Goal: Task Accomplishment & Management: Manage account settings

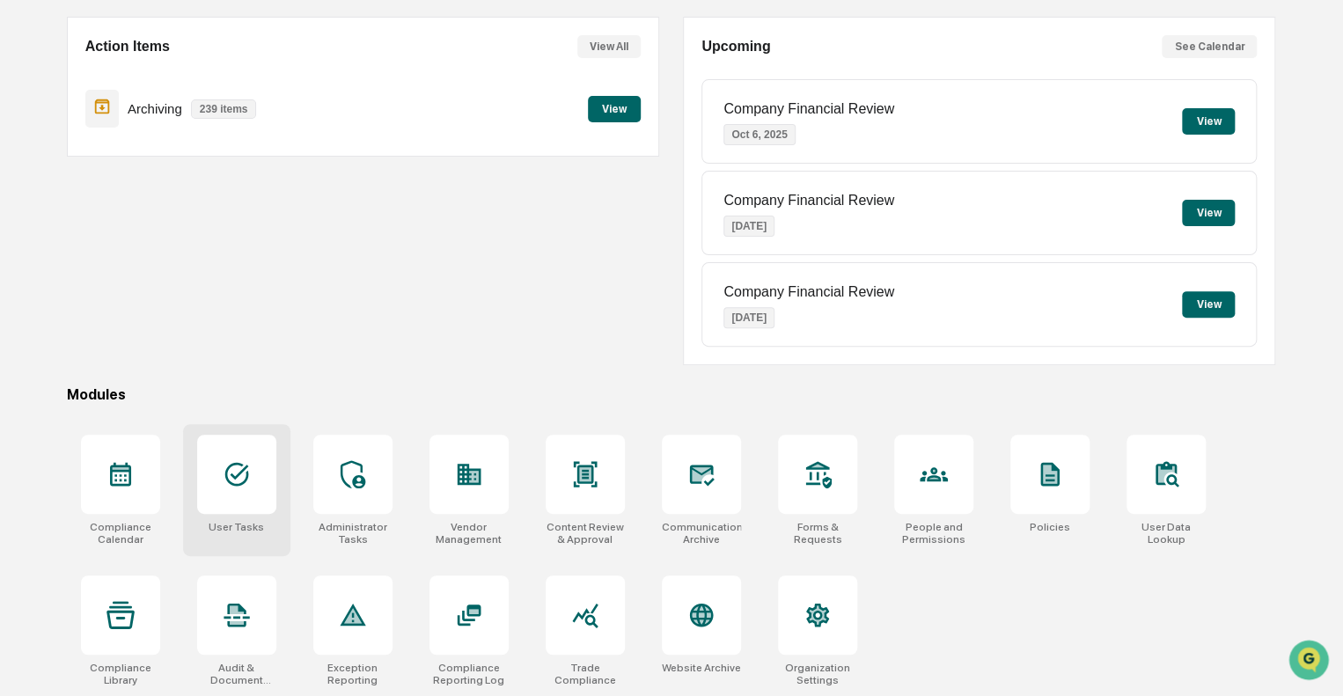
click at [244, 482] on icon at bounding box center [237, 474] width 28 height 28
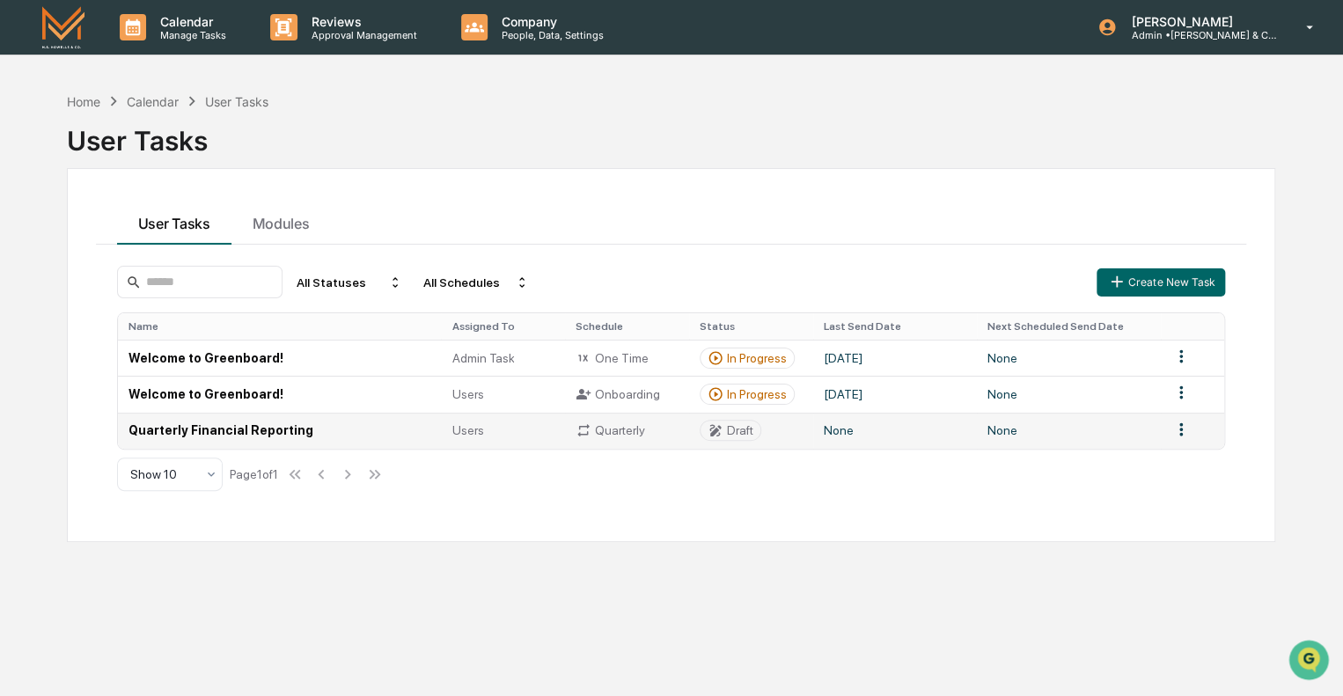
click at [224, 424] on td "Quarterly Financial Reporting" at bounding box center [280, 431] width 324 height 36
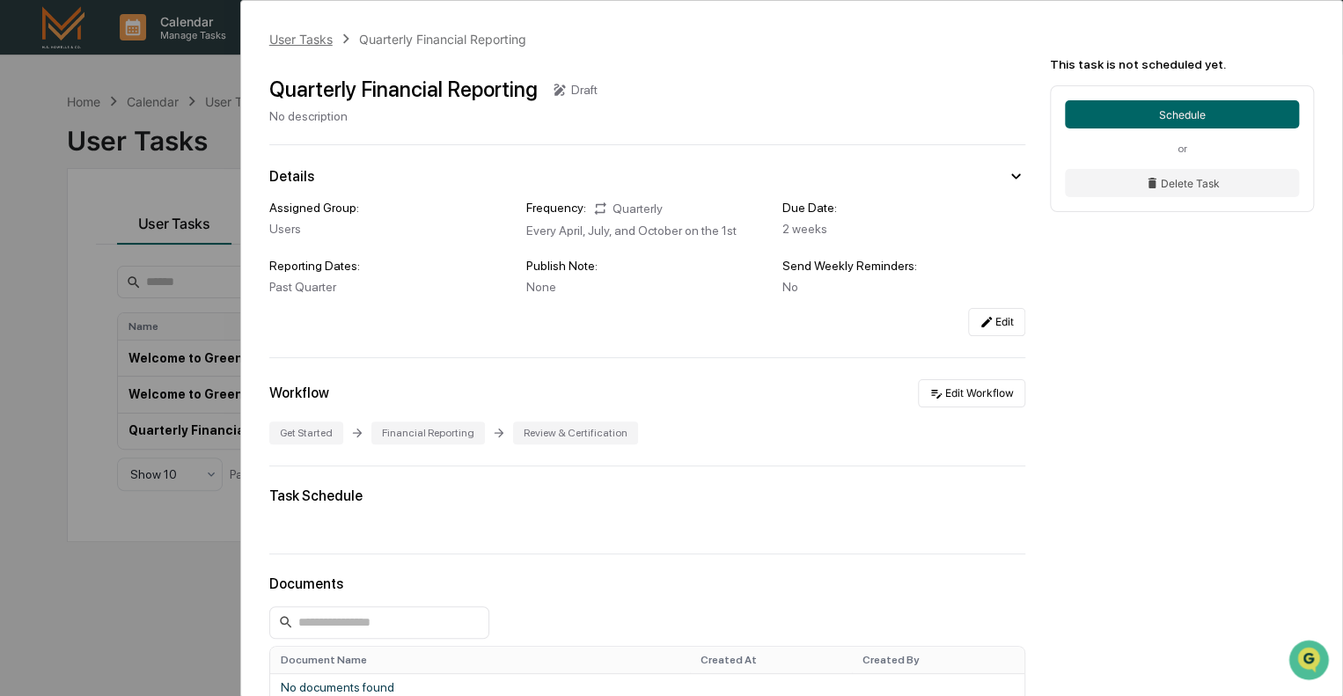
click at [299, 33] on div "User Tasks" at bounding box center [300, 39] width 63 height 15
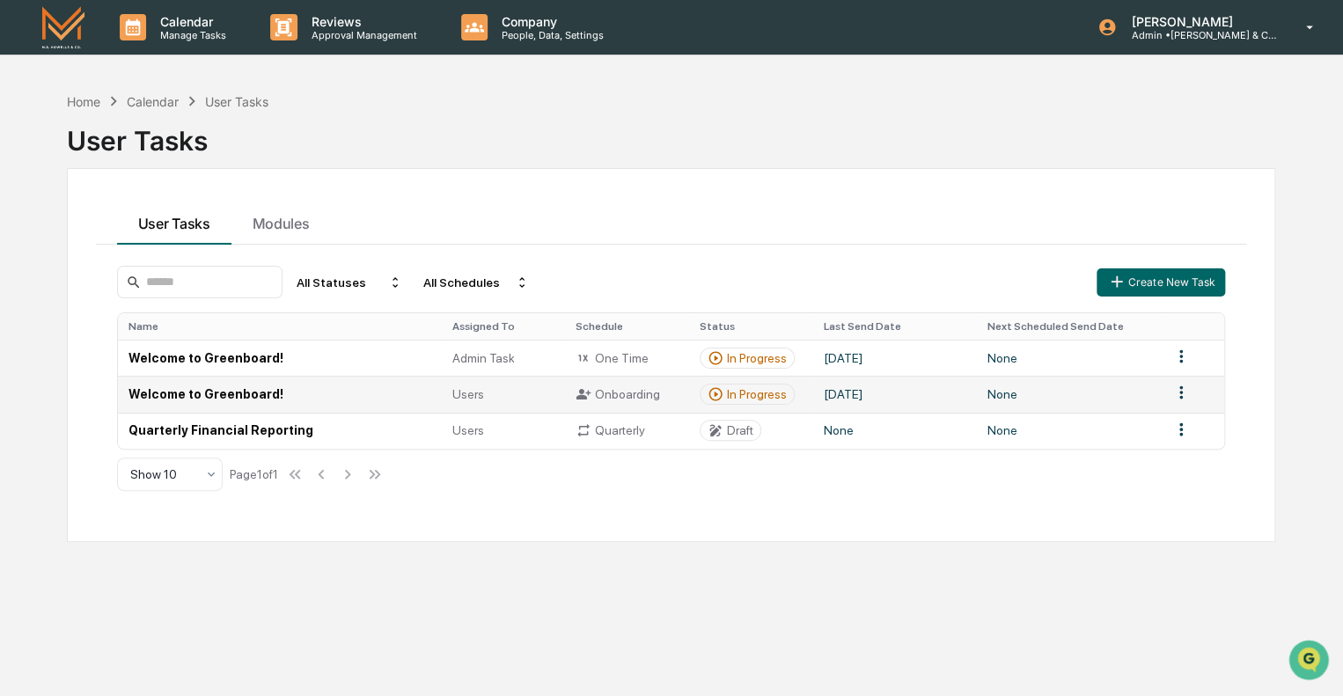
click at [228, 391] on td "Welcome to Greenboard!" at bounding box center [280, 394] width 324 height 36
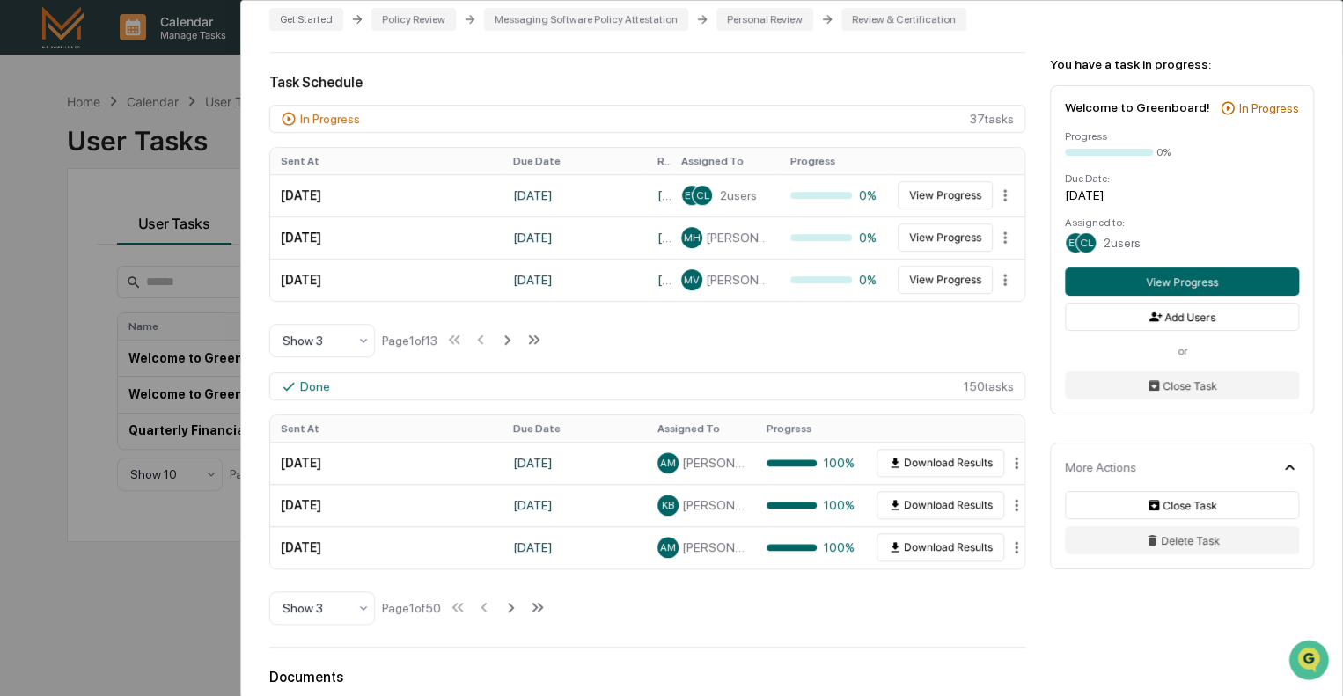
scroll to position [444, 0]
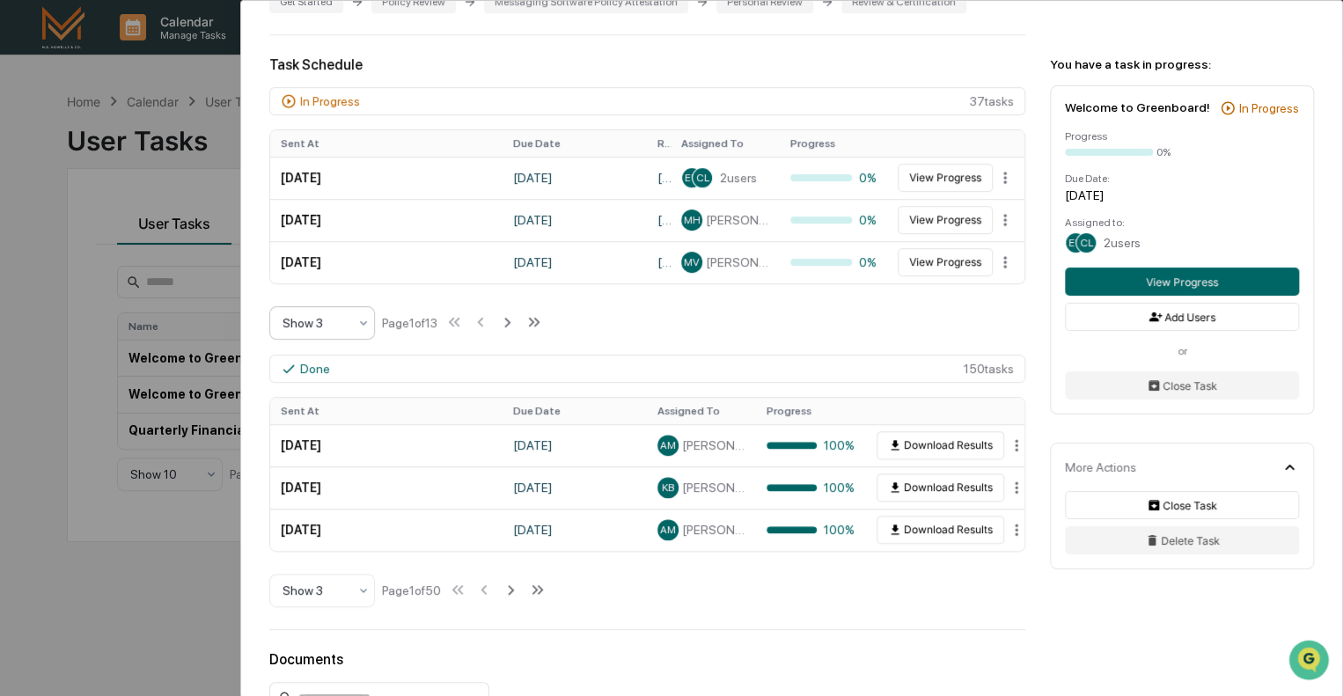
click at [322, 311] on div "Show 3" at bounding box center [315, 323] width 83 height 25
click at [320, 428] on div "Show 10" at bounding box center [322, 424] width 104 height 35
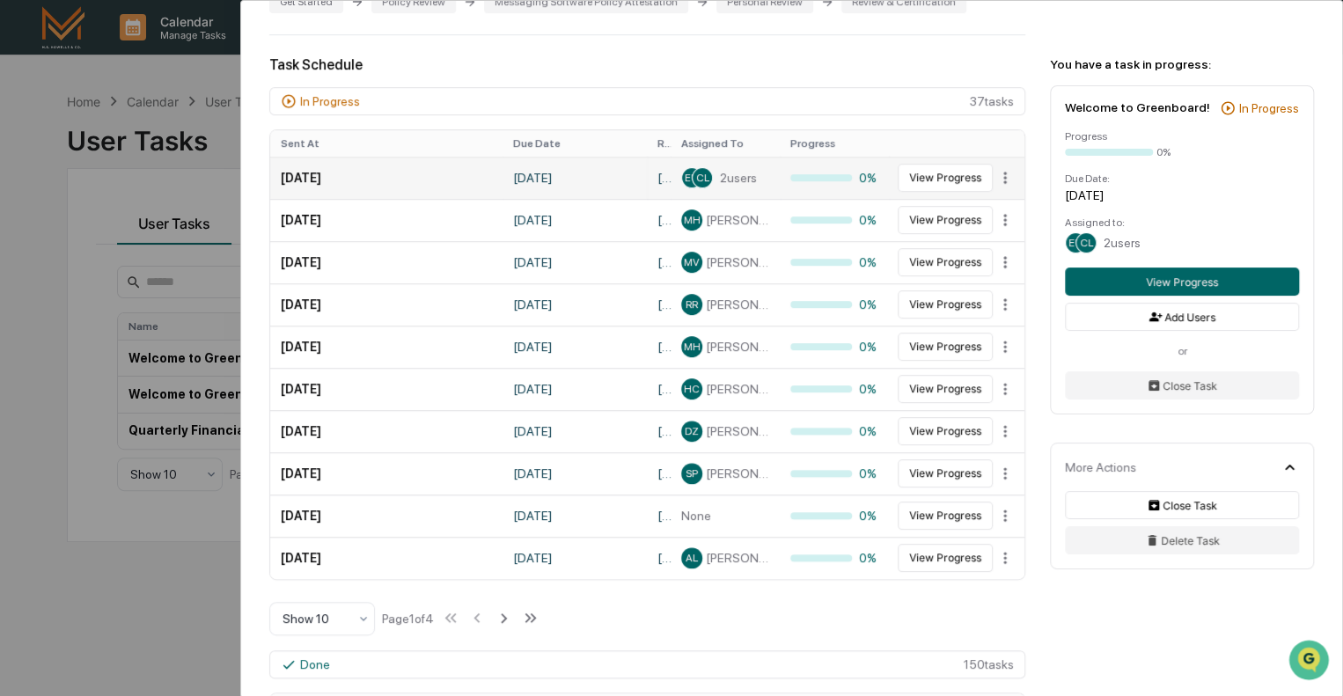
click at [314, 170] on td "[DATE]" at bounding box center [386, 178] width 232 height 42
click at [923, 166] on button "View Progress" at bounding box center [945, 178] width 95 height 28
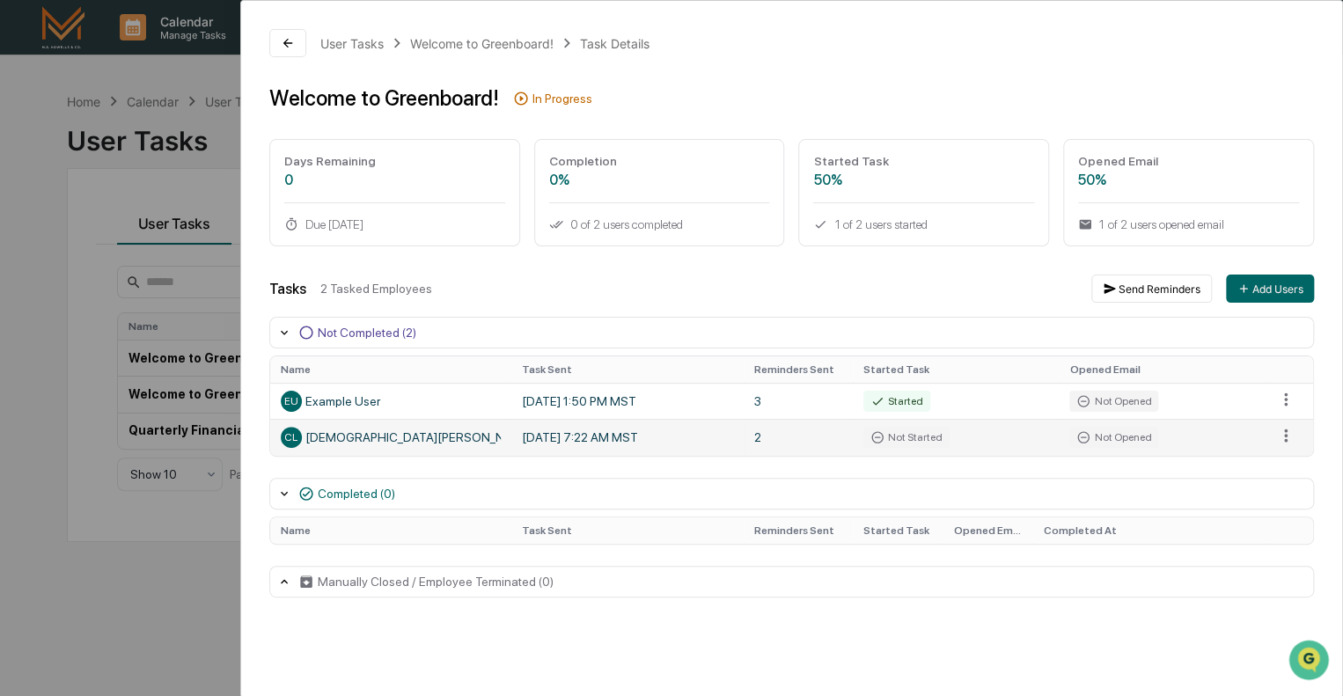
click at [408, 437] on div "CL [DEMOGRAPHIC_DATA][PERSON_NAME]" at bounding box center [391, 437] width 220 height 21
drag, startPoint x: 306, startPoint y: 439, endPoint x: 404, endPoint y: 445, distance: 97.9
click at [404, 445] on div "CL [DEMOGRAPHIC_DATA][PERSON_NAME]" at bounding box center [391, 437] width 220 height 21
click at [401, 443] on div "CL [DEMOGRAPHIC_DATA][PERSON_NAME]" at bounding box center [391, 437] width 220 height 21
drag, startPoint x: 408, startPoint y: 438, endPoint x: 397, endPoint y: 439, distance: 11.6
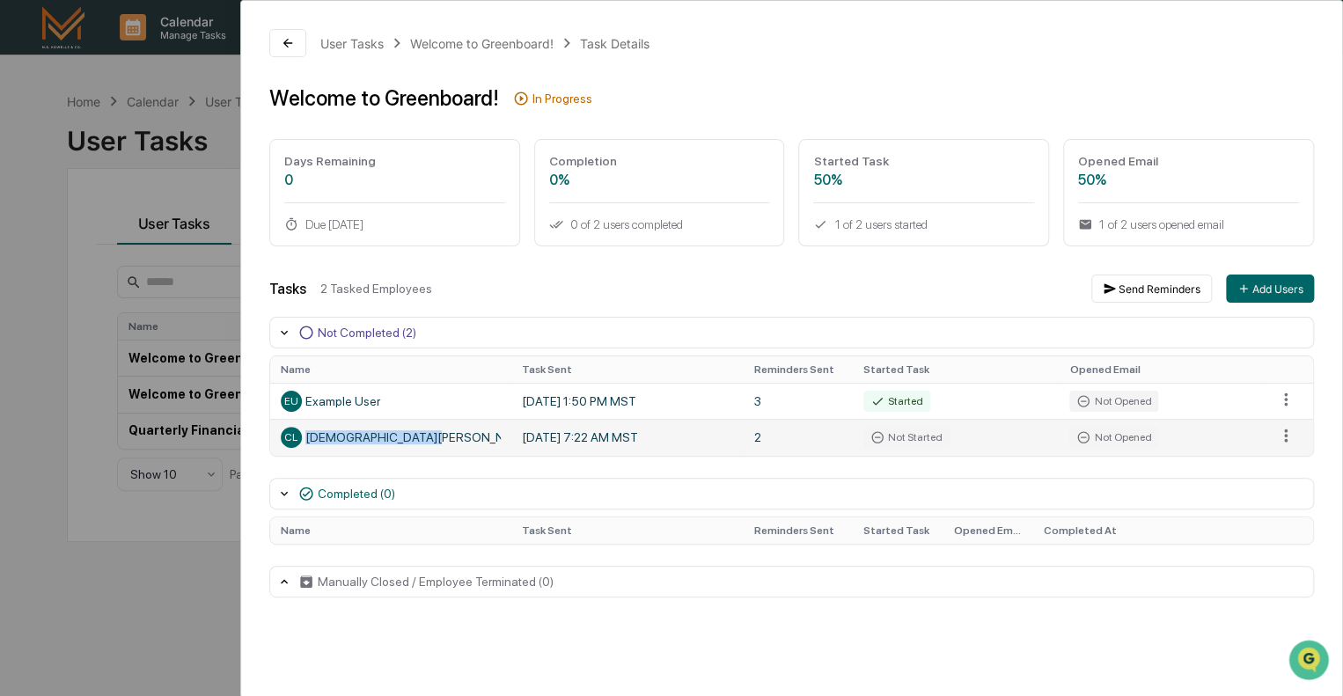
click at [397, 439] on div "CL [DEMOGRAPHIC_DATA][PERSON_NAME]" at bounding box center [391, 437] width 220 height 21
copy div "[DEMOGRAPHIC_DATA][PERSON_NAME]"
click at [289, 42] on icon at bounding box center [287, 43] width 9 height 9
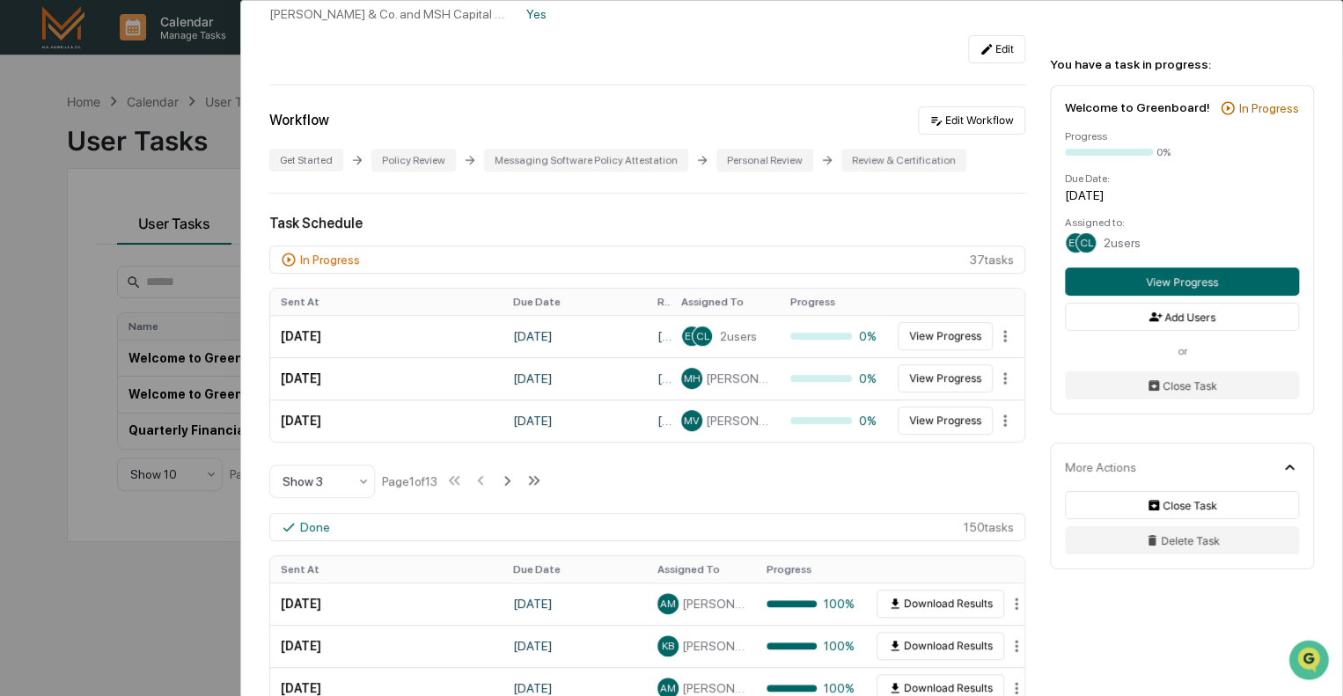
scroll to position [352, 0]
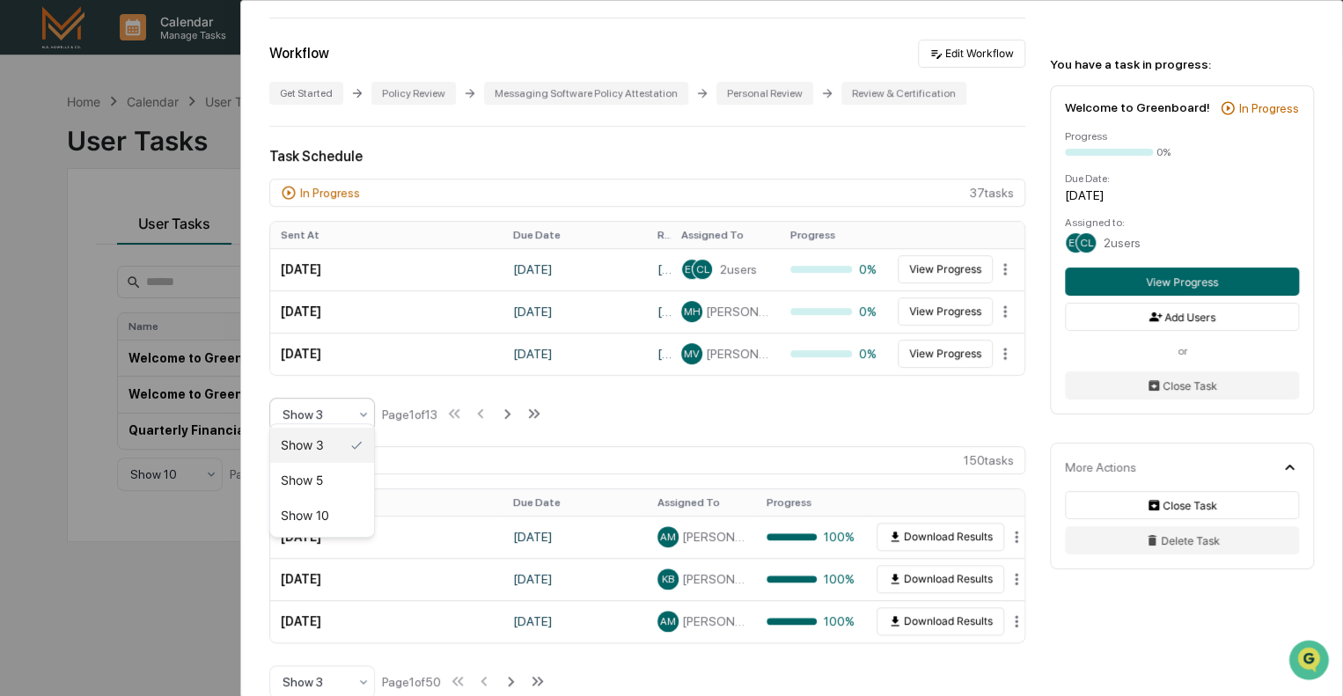
click at [319, 406] on div at bounding box center [315, 415] width 65 height 18
click at [331, 519] on div "Show 10" at bounding box center [322, 515] width 104 height 35
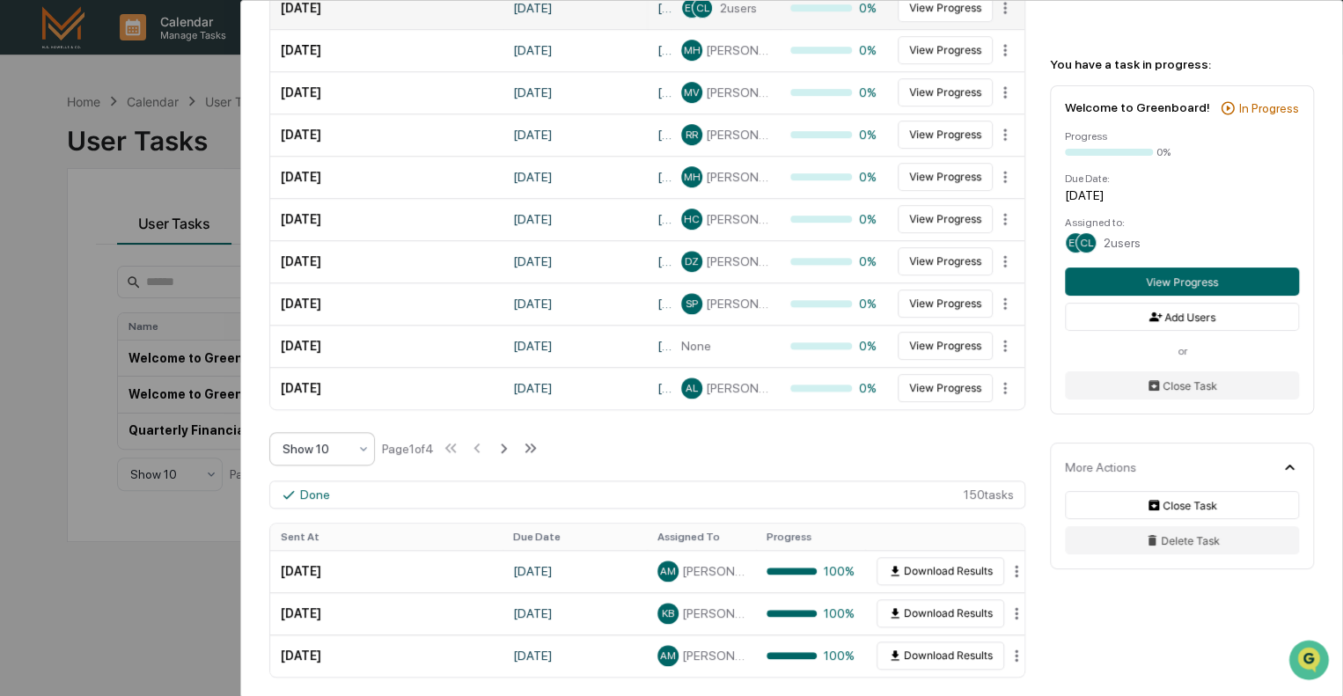
scroll to position [616, 0]
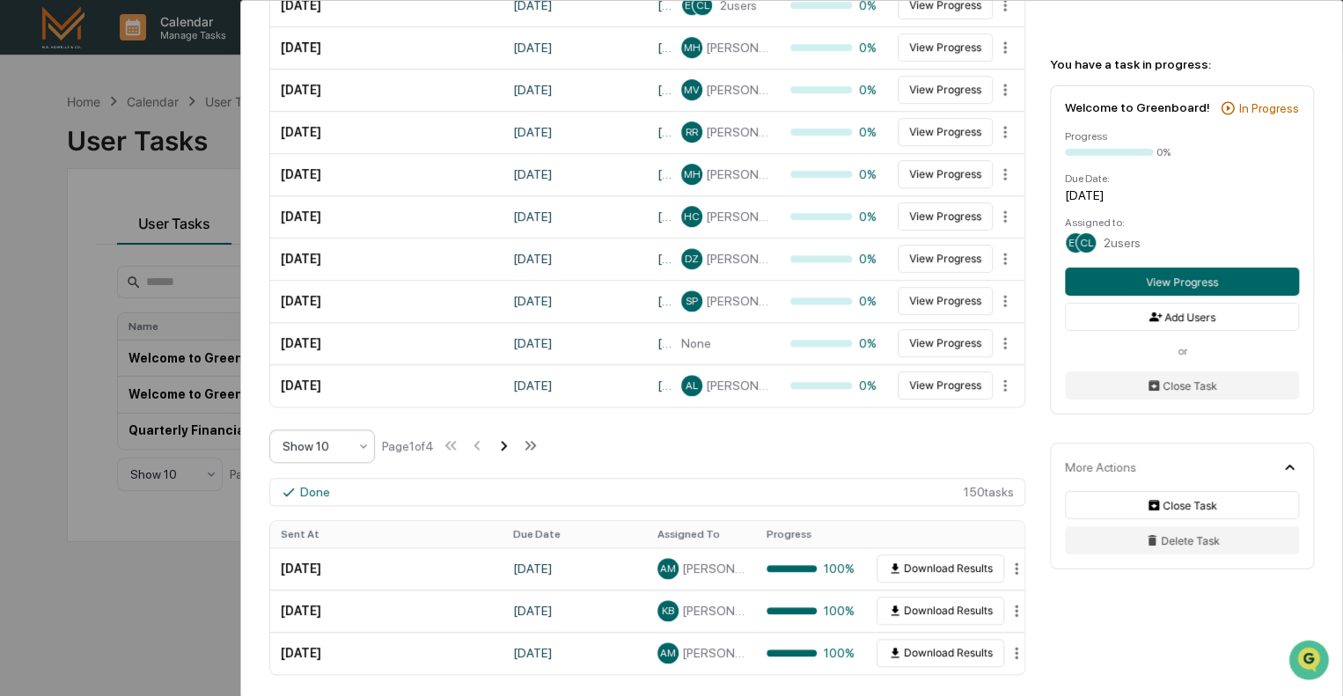
click at [511, 436] on icon at bounding box center [503, 445] width 19 height 19
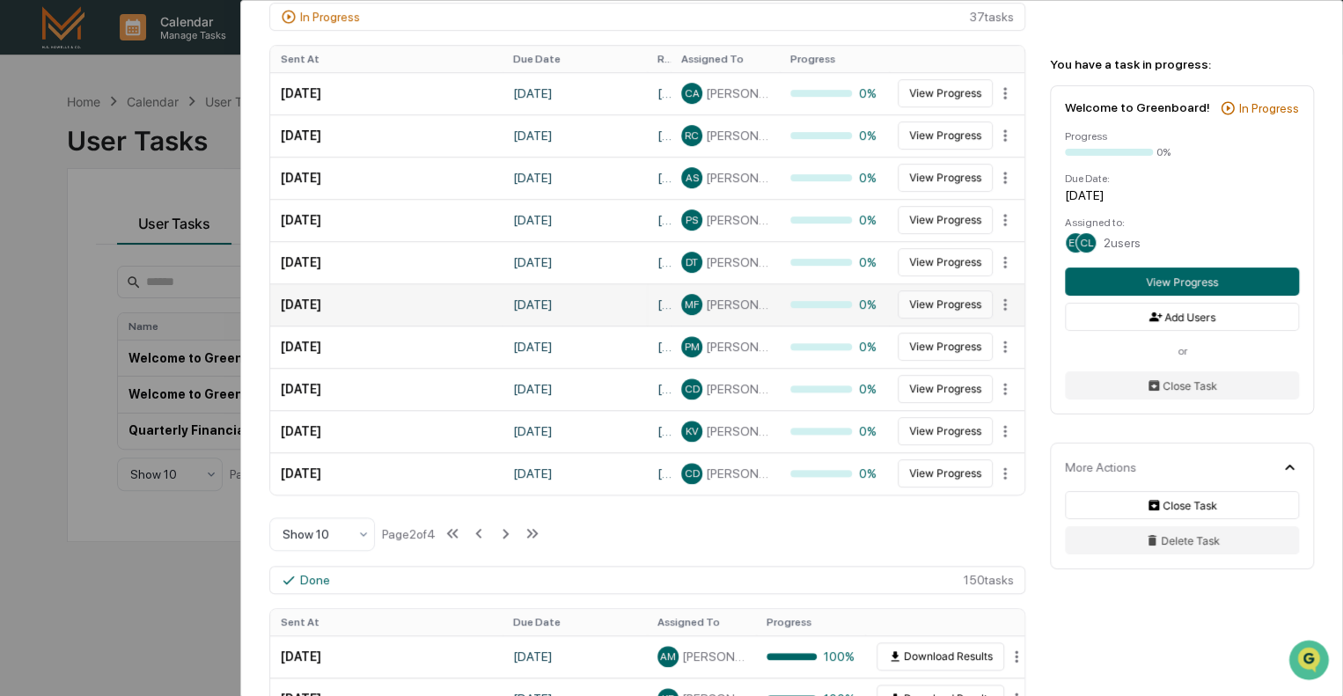
scroll to position [440, 0]
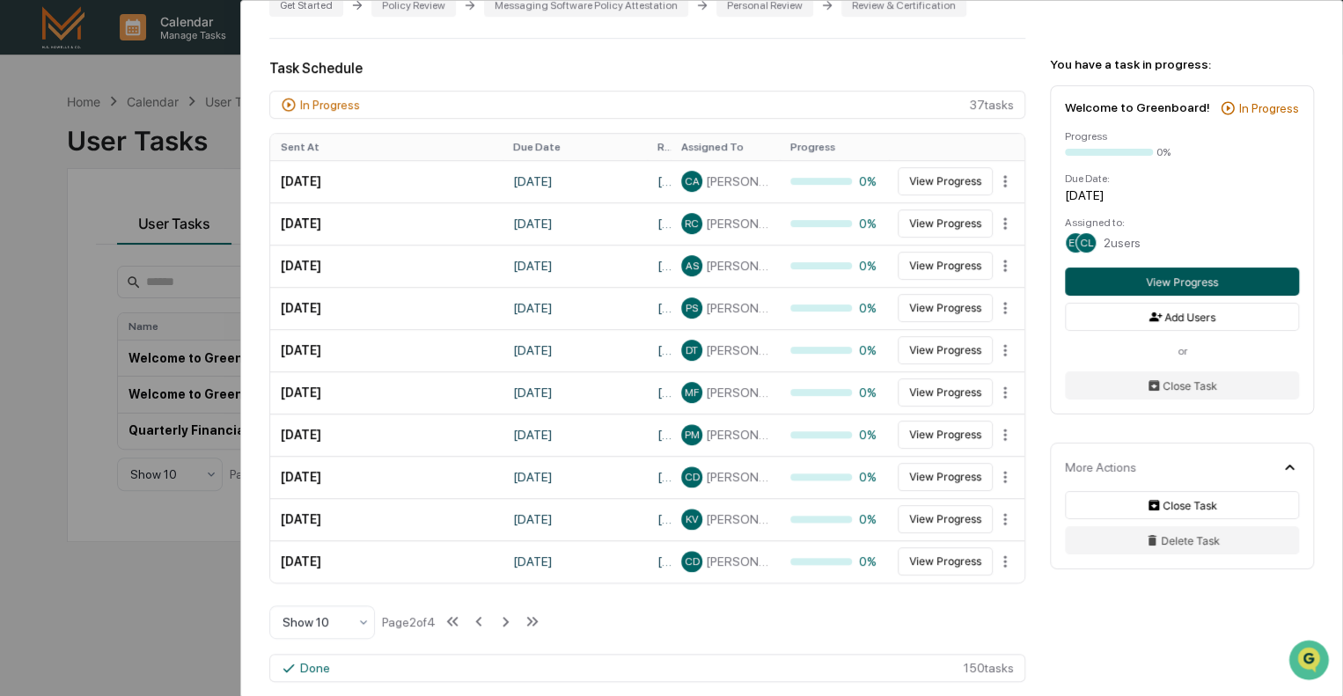
click at [1191, 283] on button "View Progress" at bounding box center [1182, 282] width 234 height 28
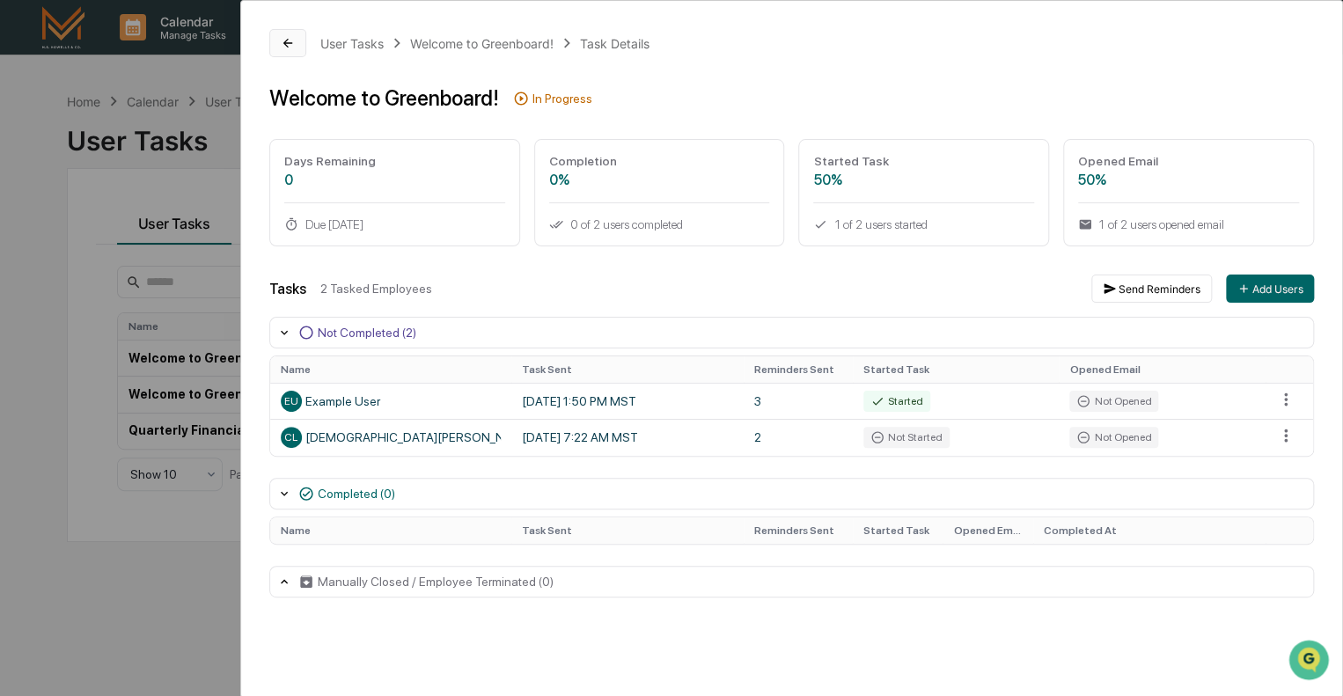
click at [291, 45] on icon at bounding box center [288, 43] width 14 height 14
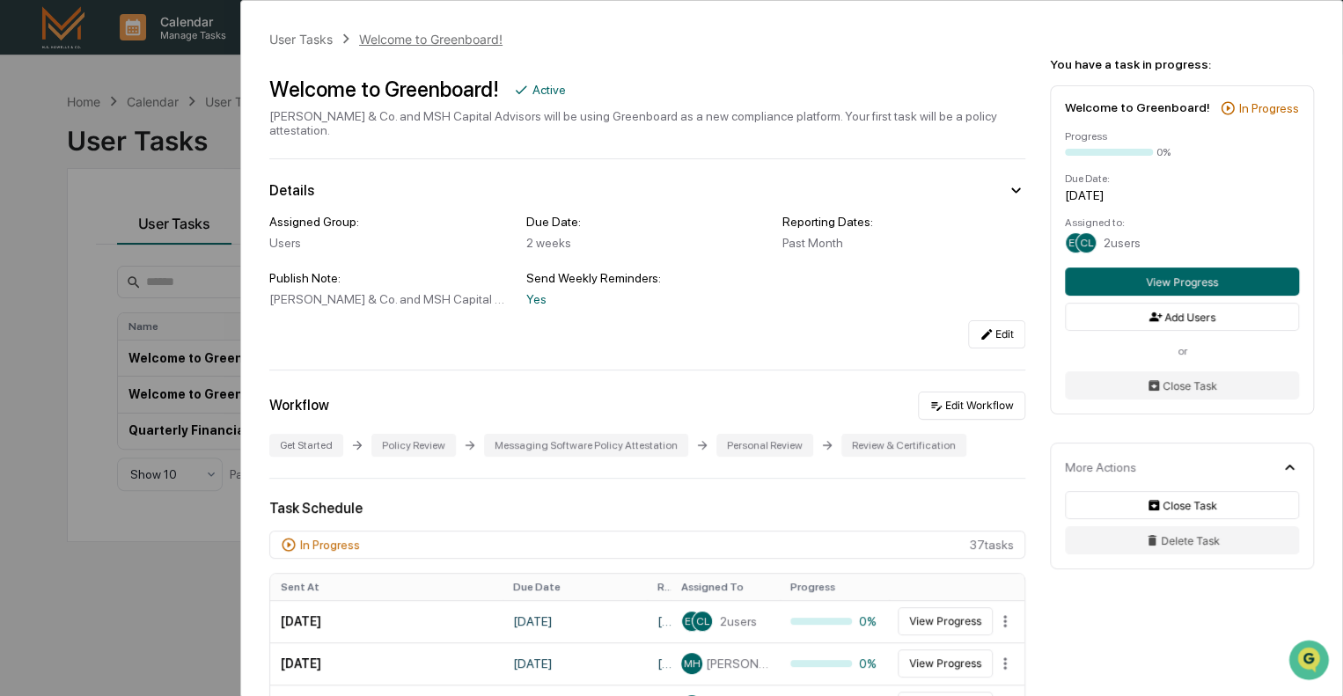
click at [408, 45] on div "Welcome to Greenboard!" at bounding box center [431, 39] width 144 height 15
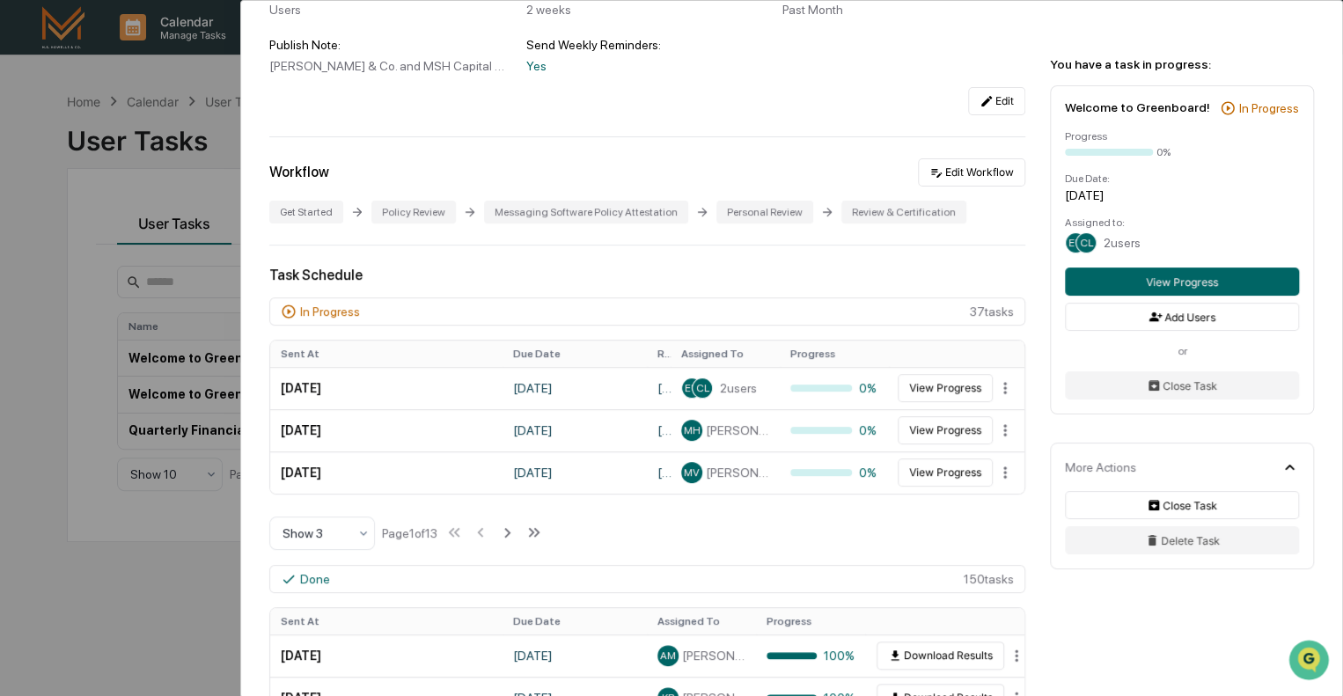
scroll to position [264, 0]
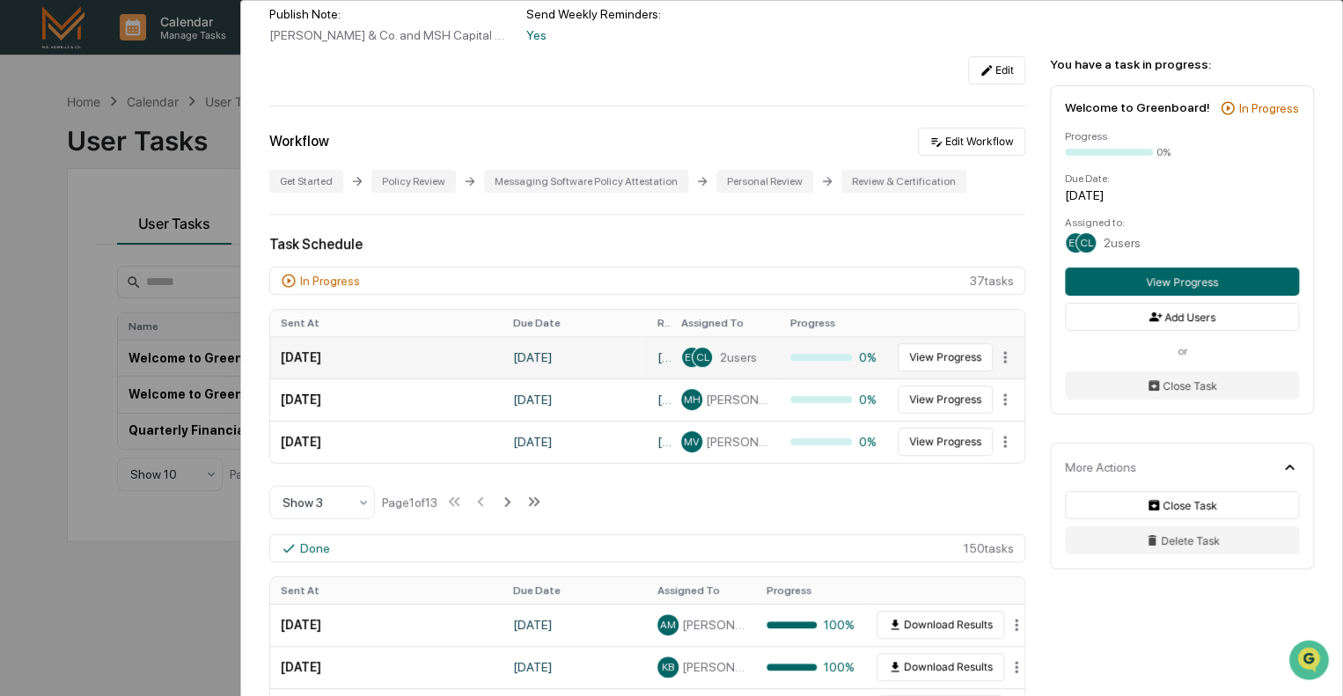
click at [324, 348] on td "[DATE]" at bounding box center [386, 357] width 232 height 42
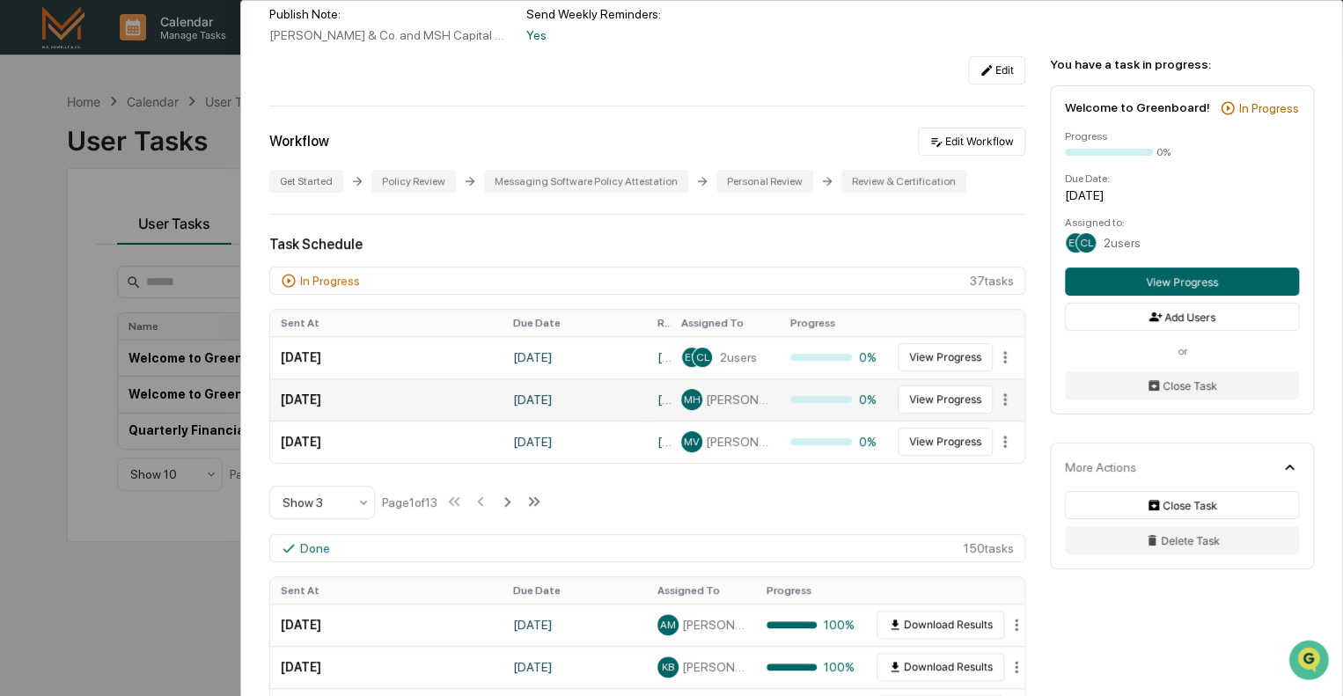
click at [330, 394] on td "[DATE]" at bounding box center [386, 400] width 232 height 42
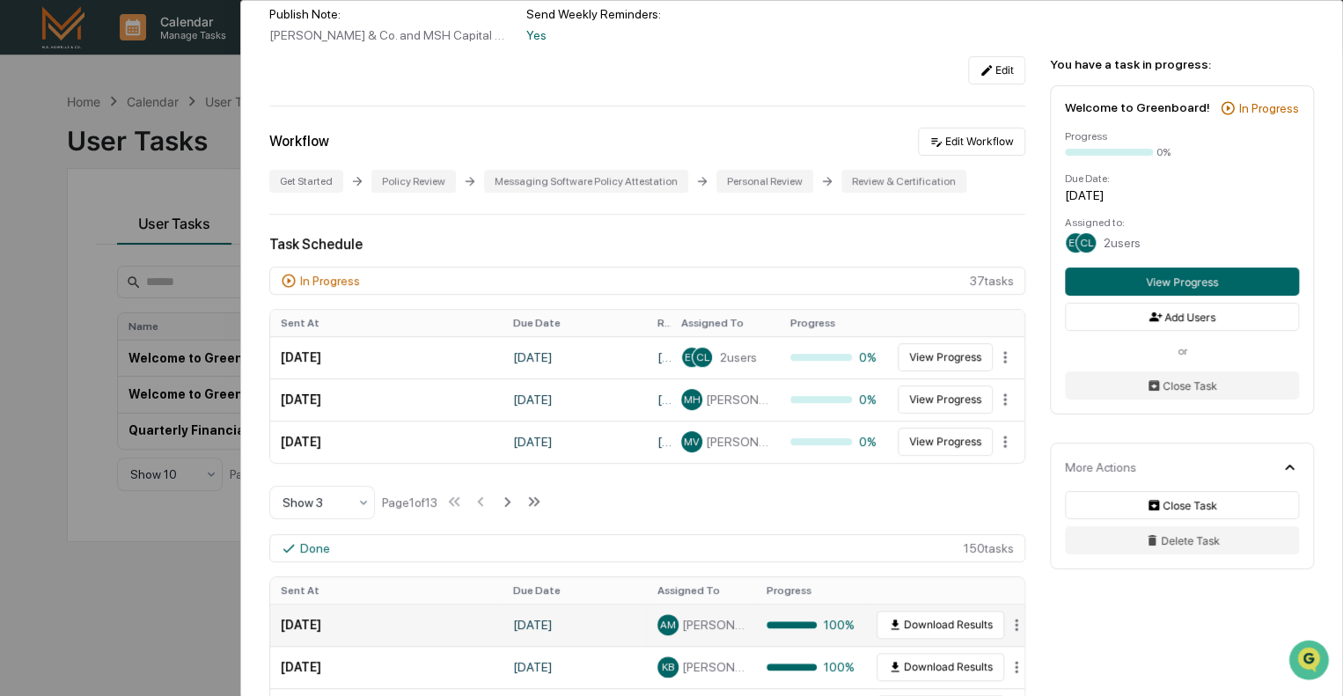
click at [320, 620] on td "[DATE]" at bounding box center [386, 625] width 232 height 42
click at [580, 615] on td "[DATE]" at bounding box center [575, 625] width 144 height 42
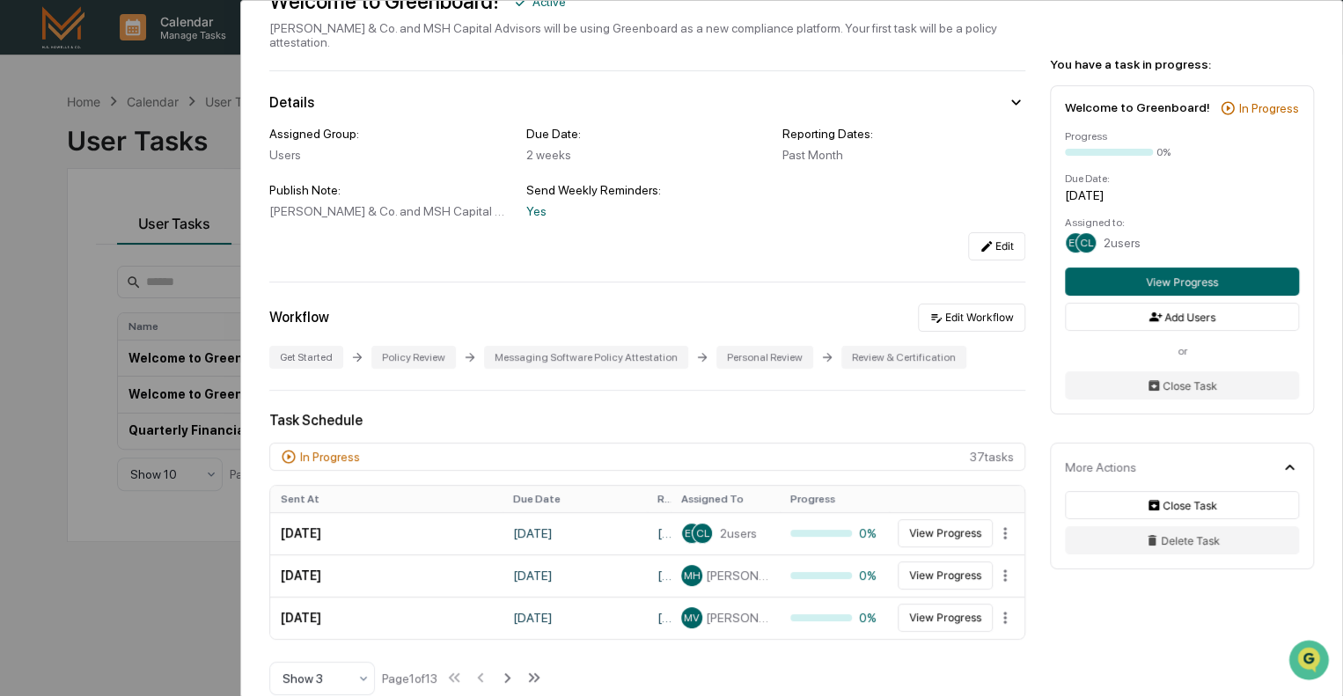
scroll to position [0, 0]
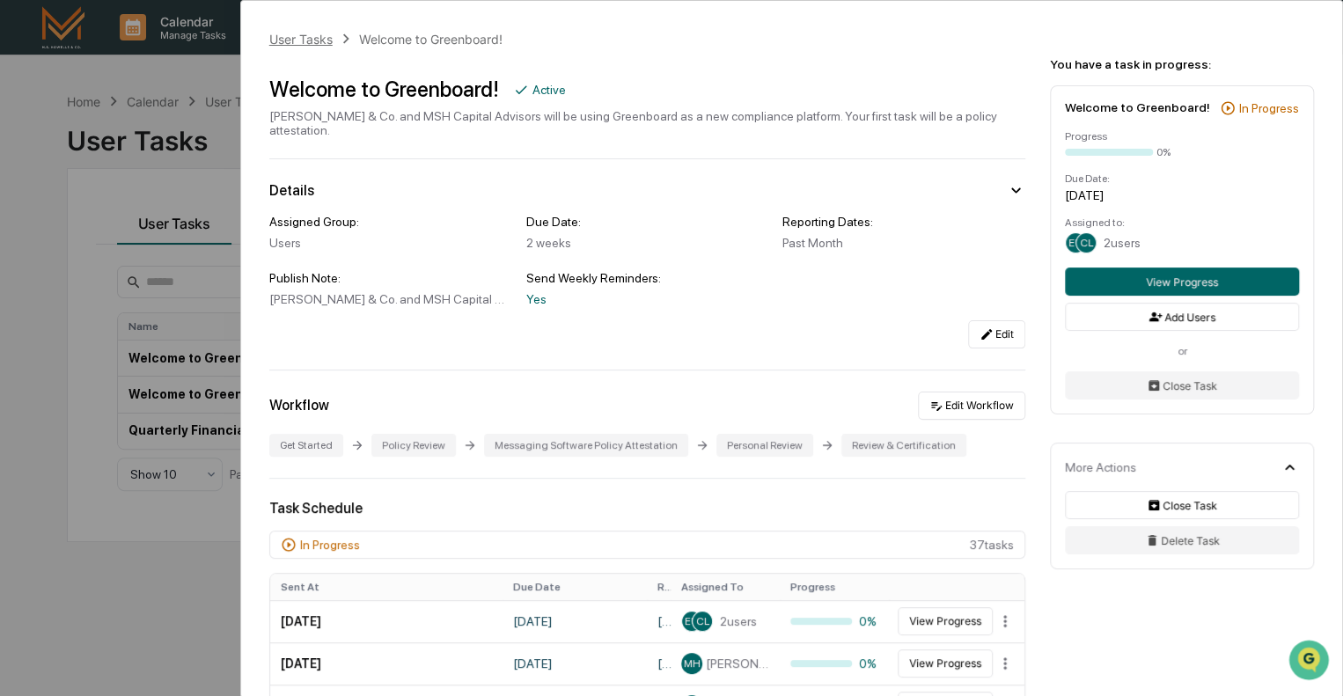
click at [300, 34] on div "User Tasks" at bounding box center [300, 39] width 63 height 15
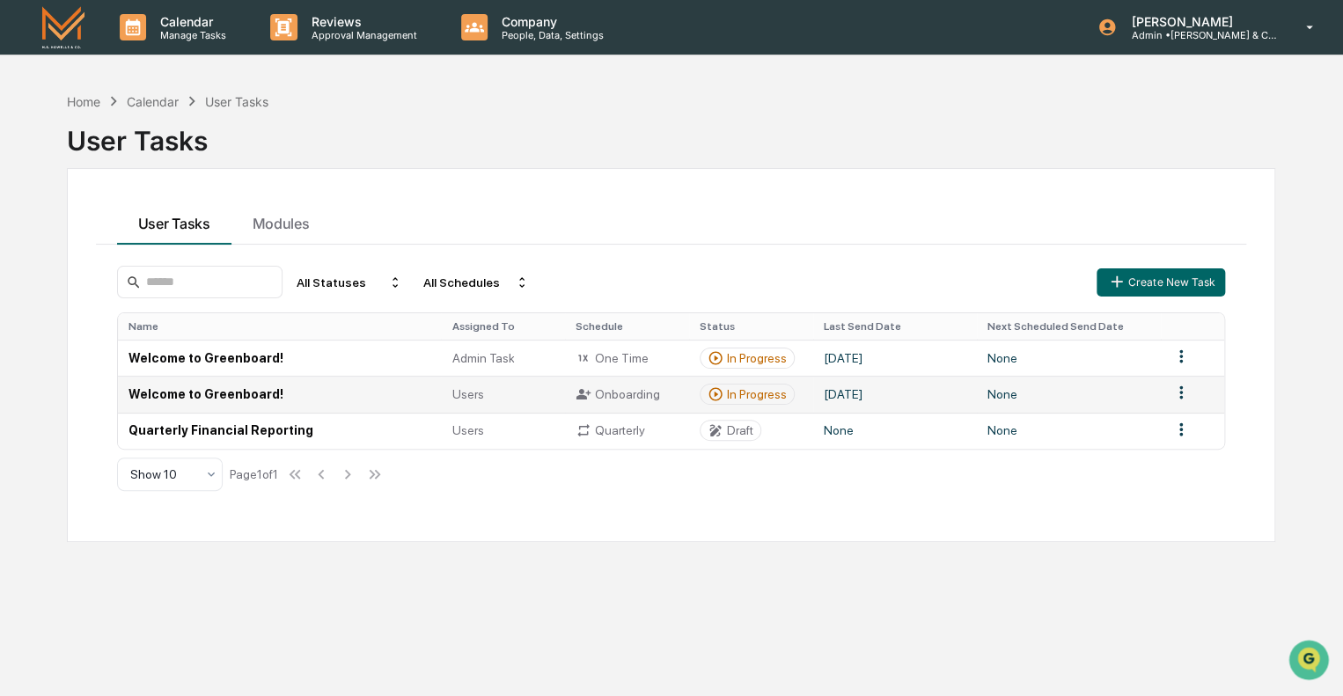
click at [747, 397] on div "In Progress" at bounding box center [757, 394] width 60 height 14
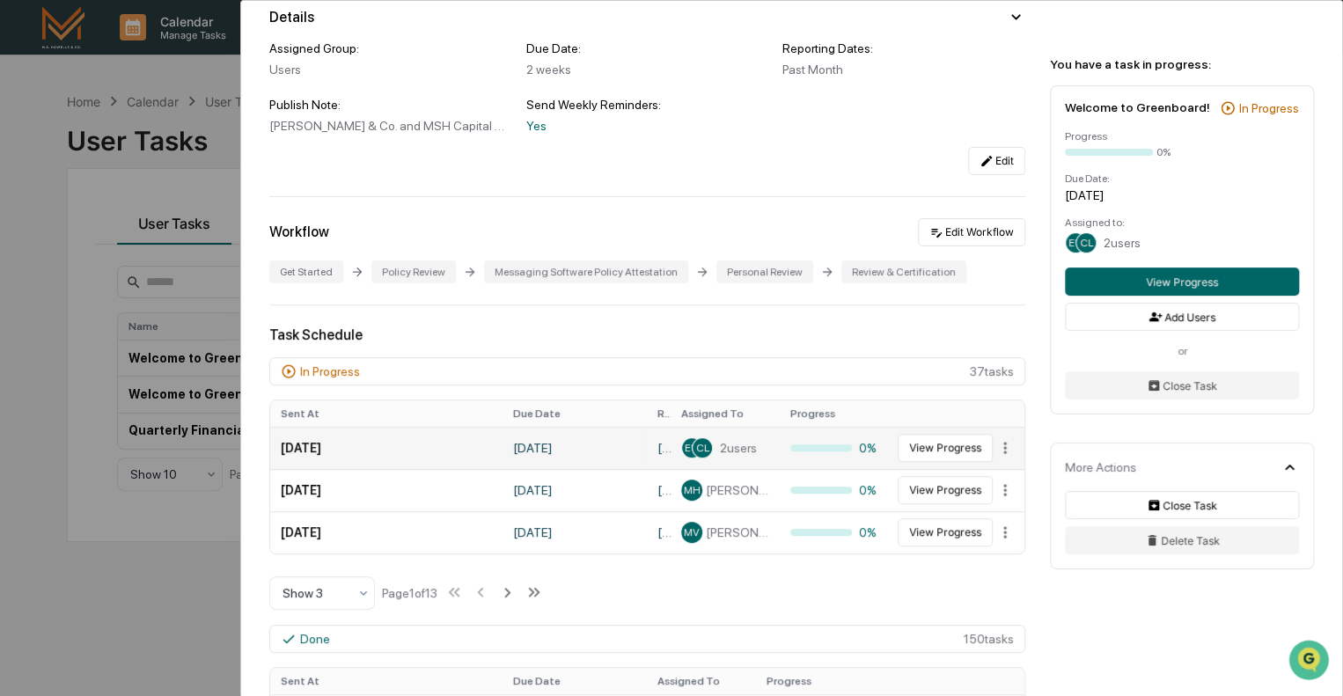
scroll to position [176, 0]
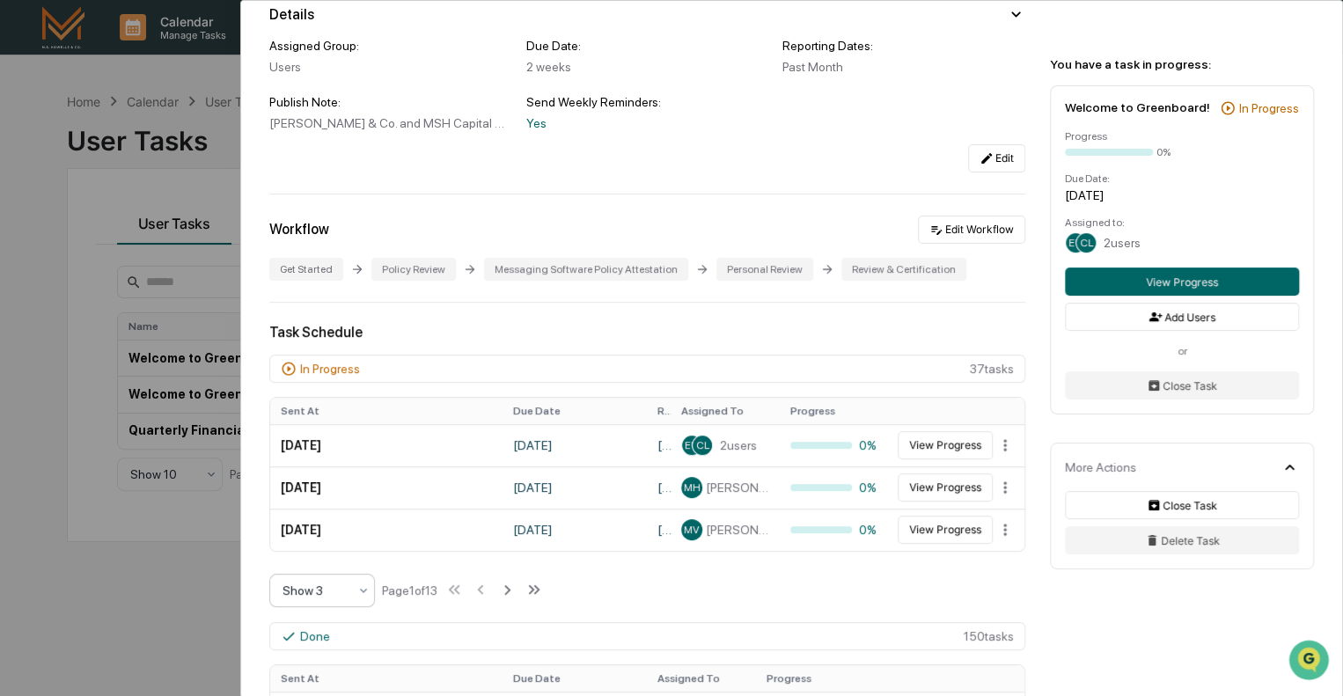
click at [327, 582] on div at bounding box center [315, 591] width 65 height 18
click at [321, 540] on div "Show 10" at bounding box center [322, 533] width 104 height 35
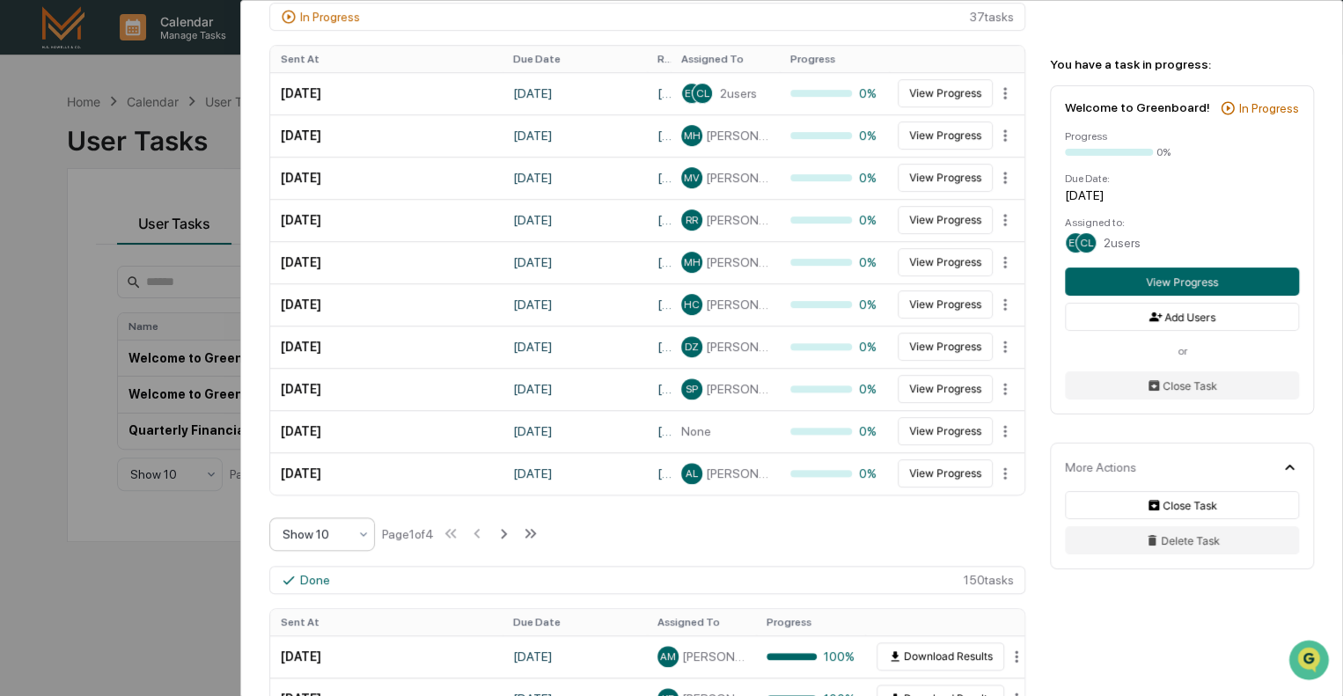
scroll to position [440, 0]
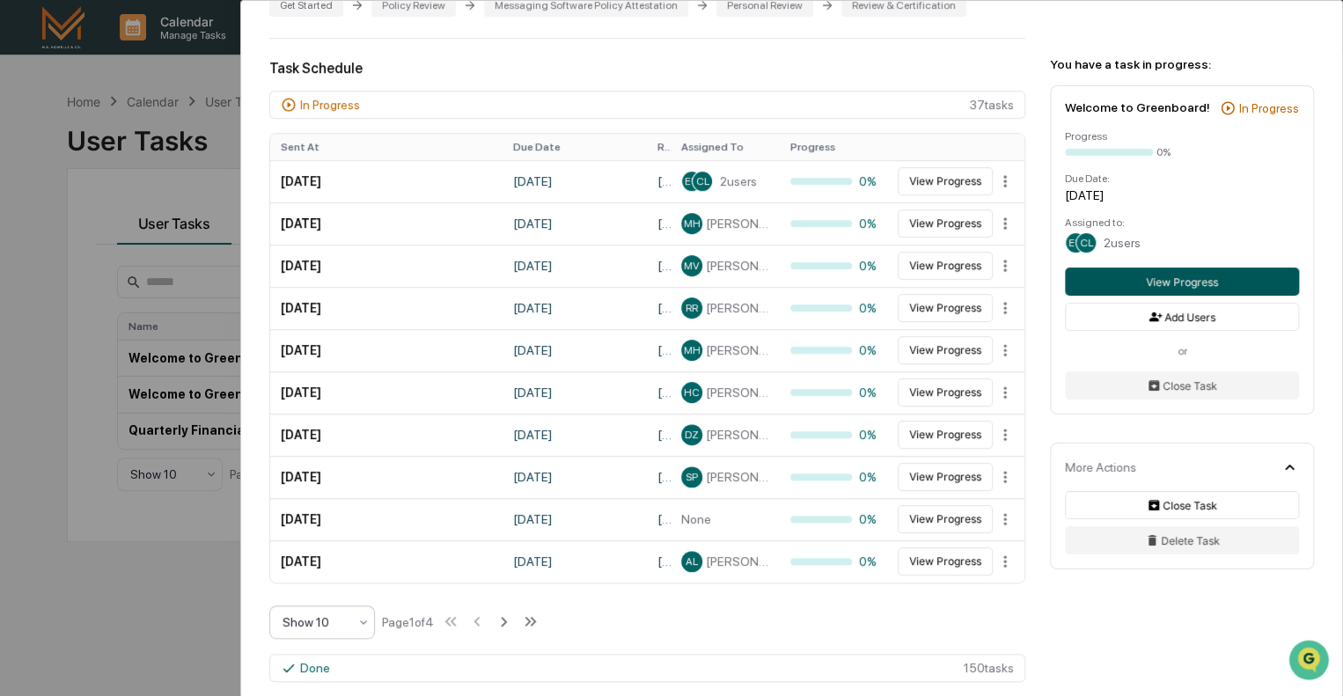
click at [1169, 286] on button "View Progress" at bounding box center [1182, 282] width 234 height 28
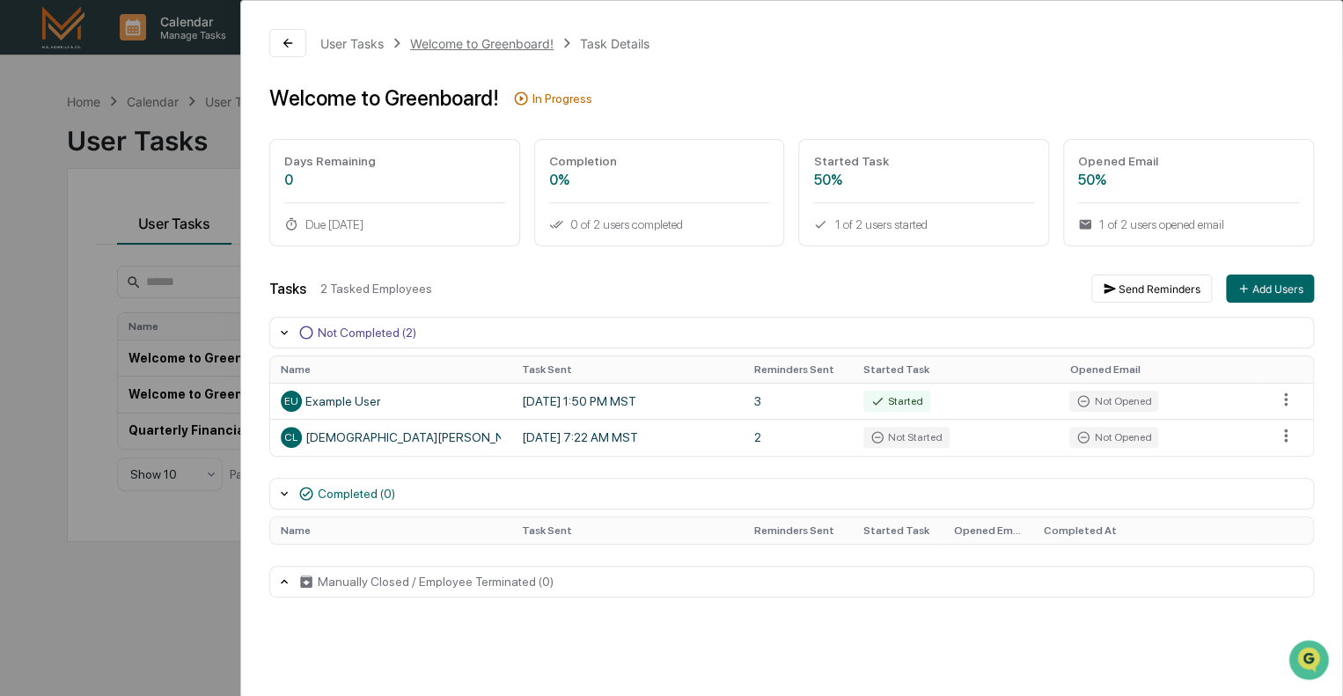
click at [525, 45] on div "Welcome to Greenboard!" at bounding box center [482, 43] width 144 height 15
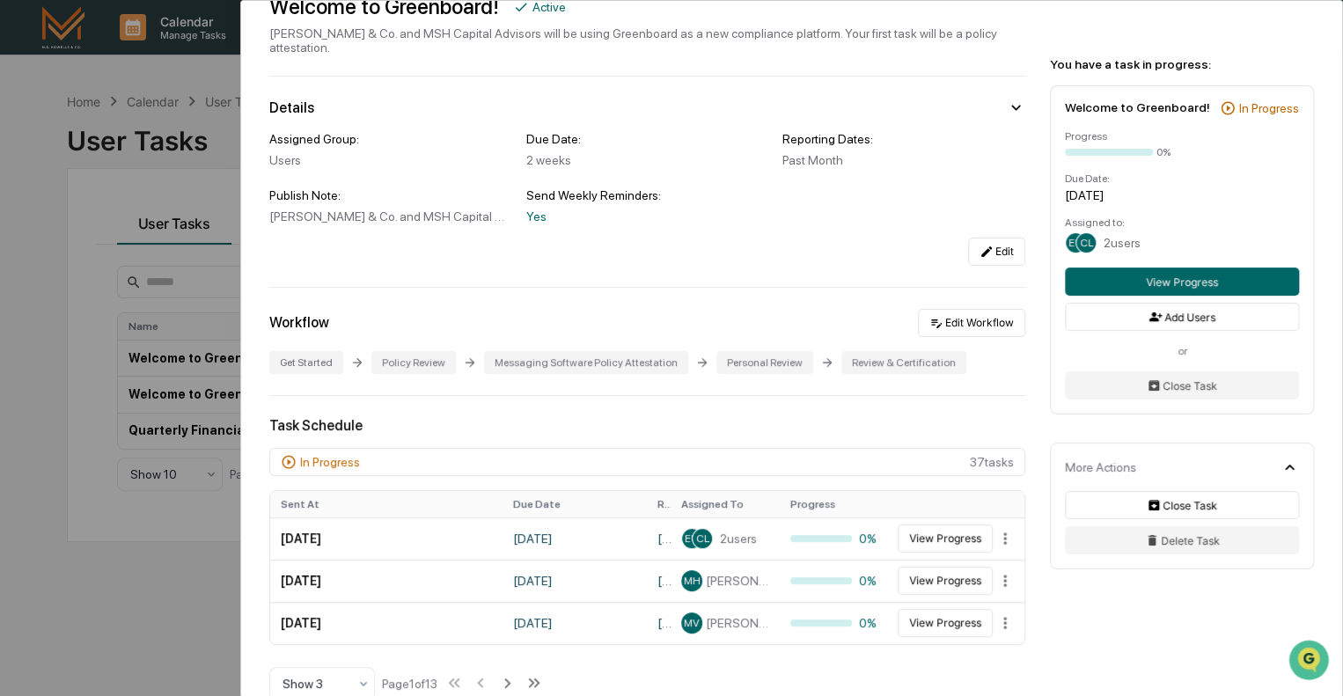
scroll to position [264, 0]
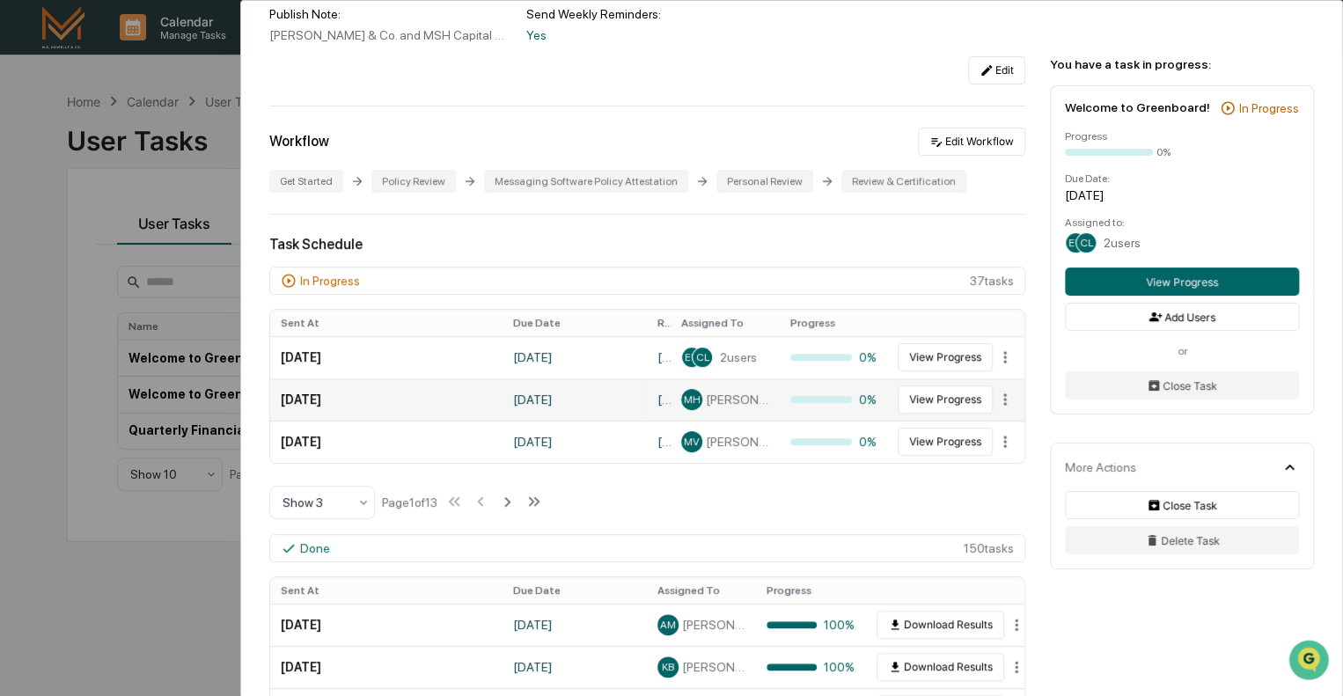
click at [369, 386] on td "[DATE]" at bounding box center [386, 400] width 232 height 42
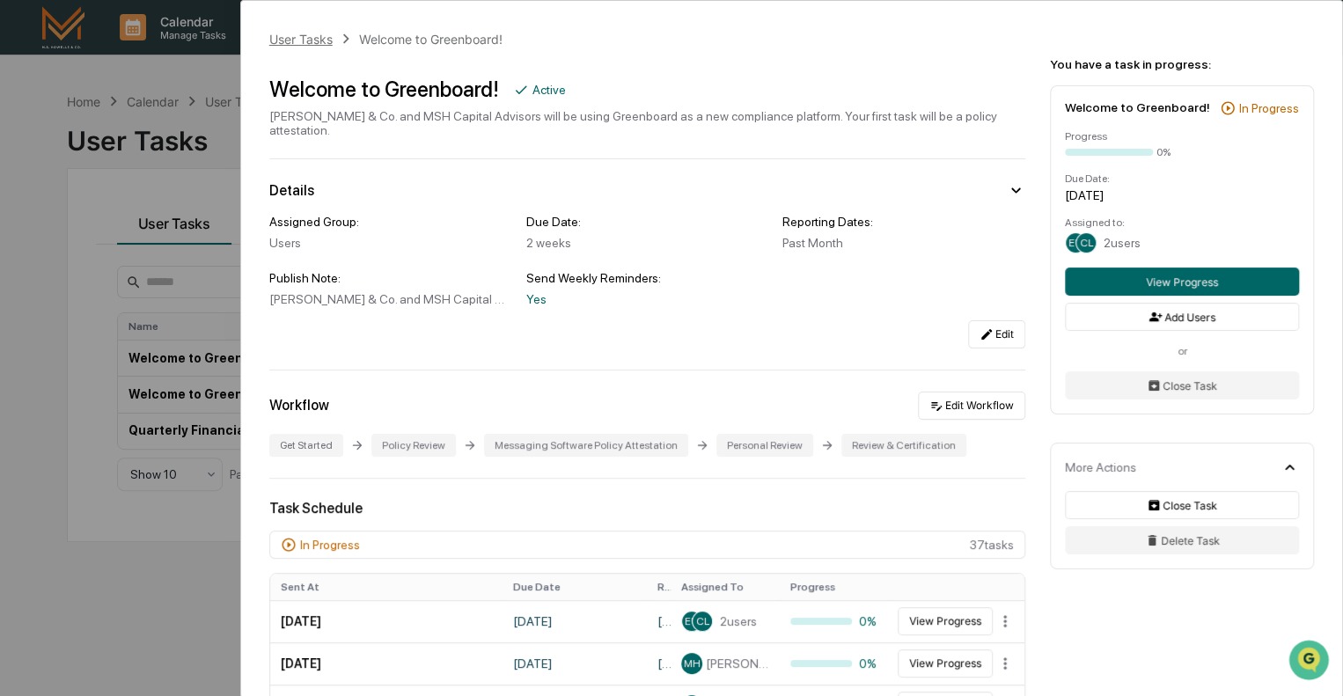
click at [313, 36] on div "User Tasks" at bounding box center [300, 39] width 63 height 15
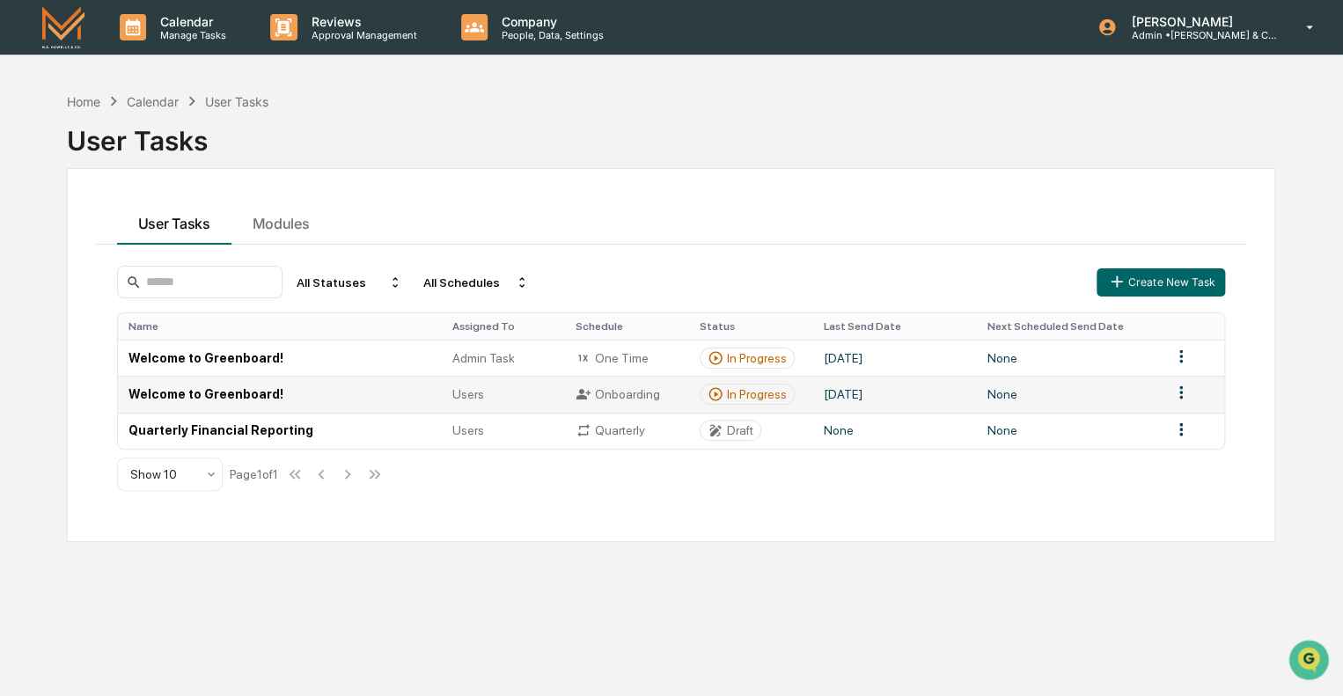
click at [747, 394] on div "In Progress" at bounding box center [757, 394] width 60 height 14
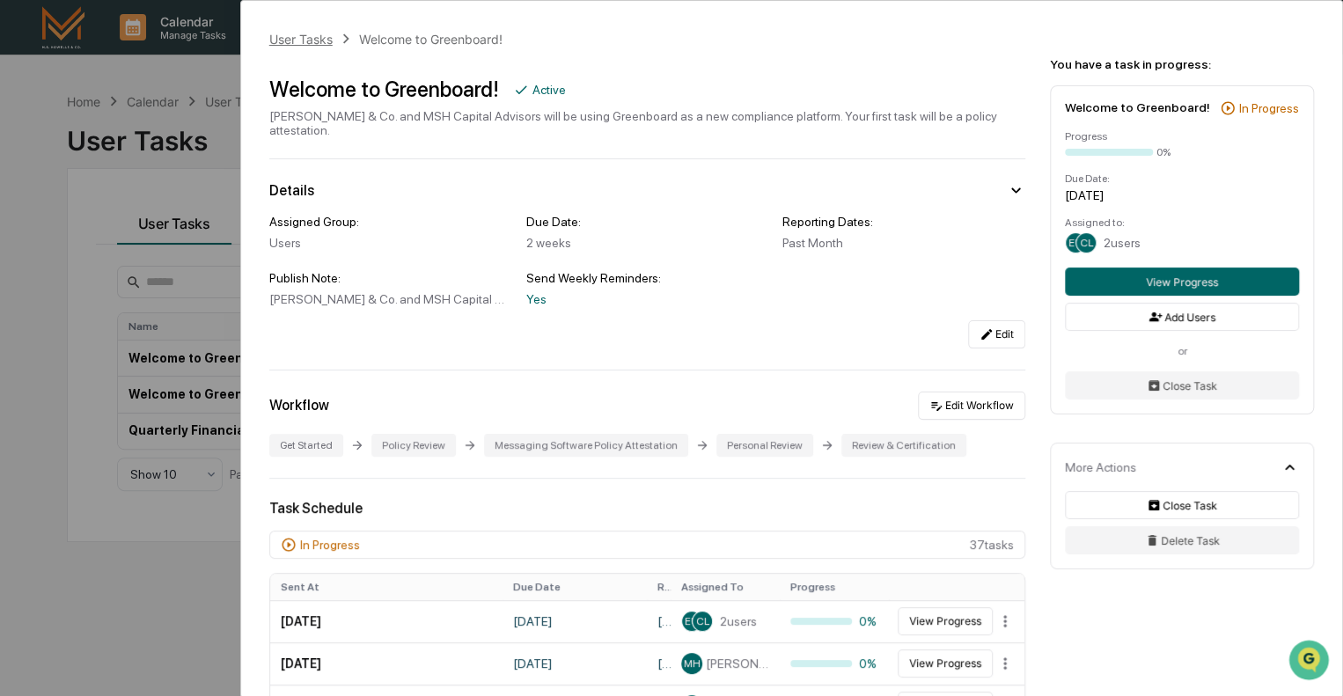
click at [316, 41] on div "User Tasks" at bounding box center [300, 39] width 63 height 15
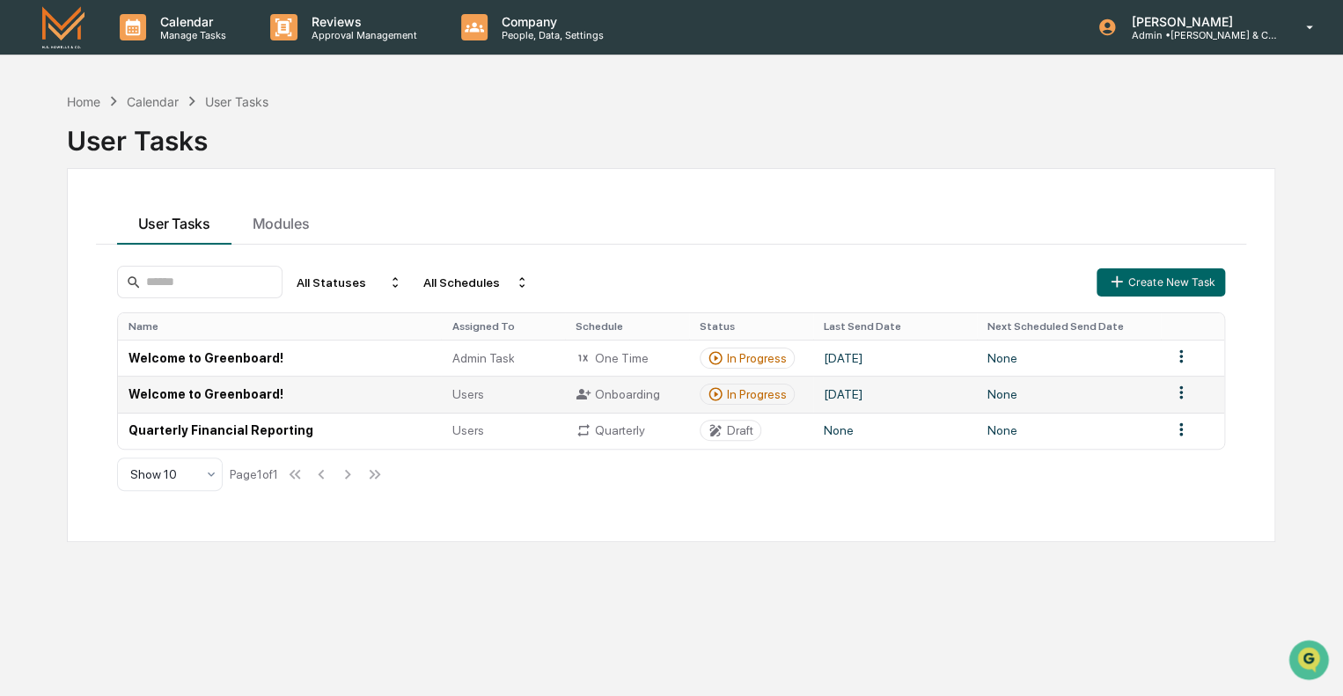
click at [190, 390] on td "Welcome to Greenboard!" at bounding box center [280, 394] width 324 height 36
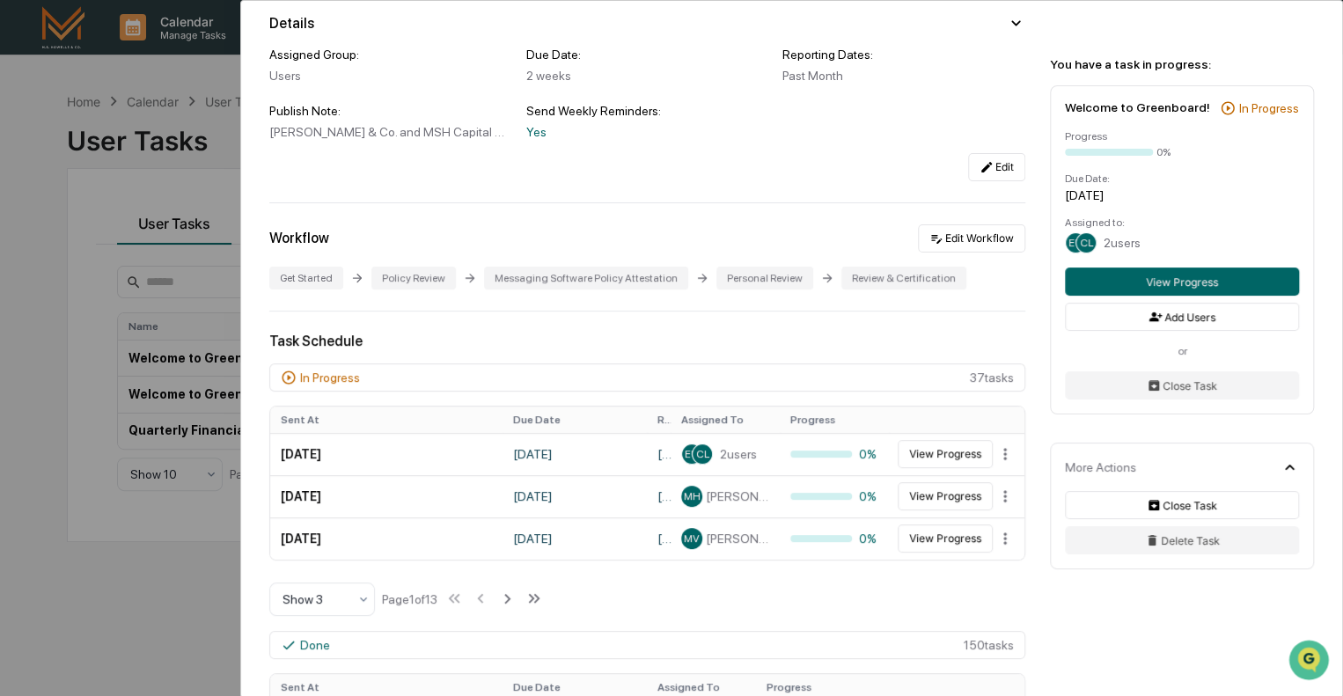
scroll to position [264, 0]
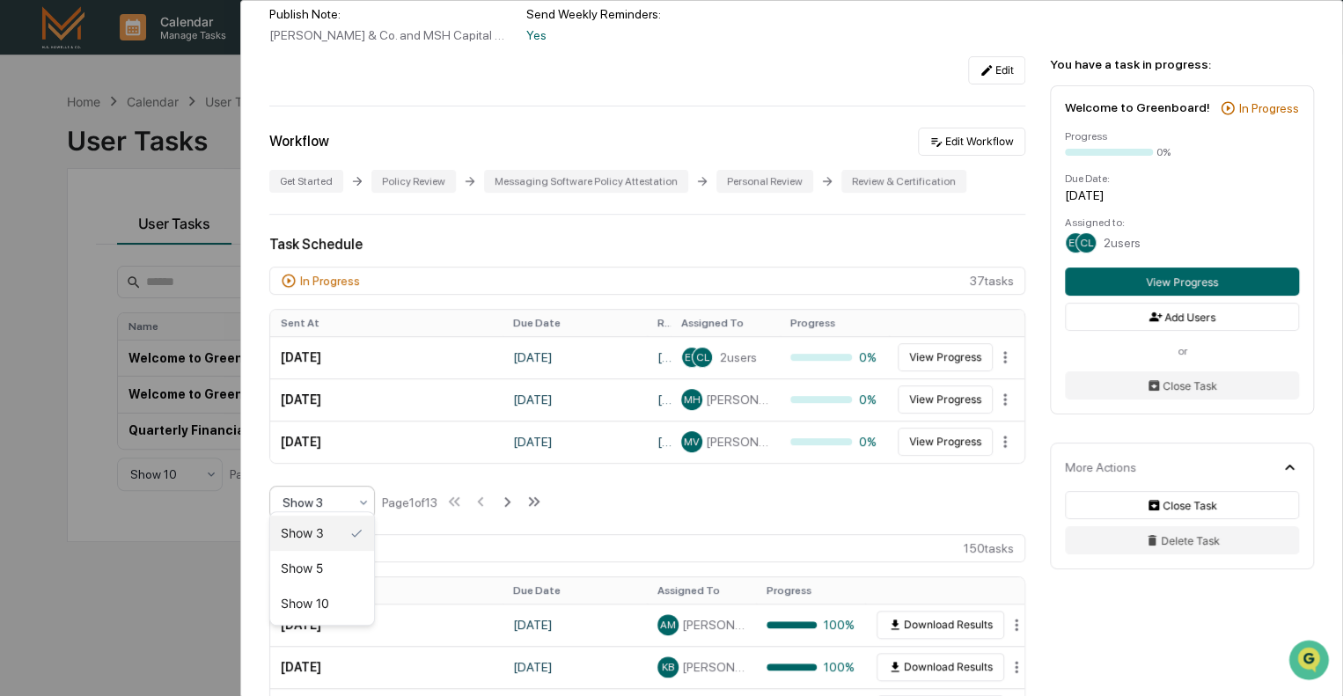
click at [360, 496] on icon at bounding box center [364, 503] width 14 height 14
click at [318, 604] on div "Show 10" at bounding box center [322, 603] width 104 height 35
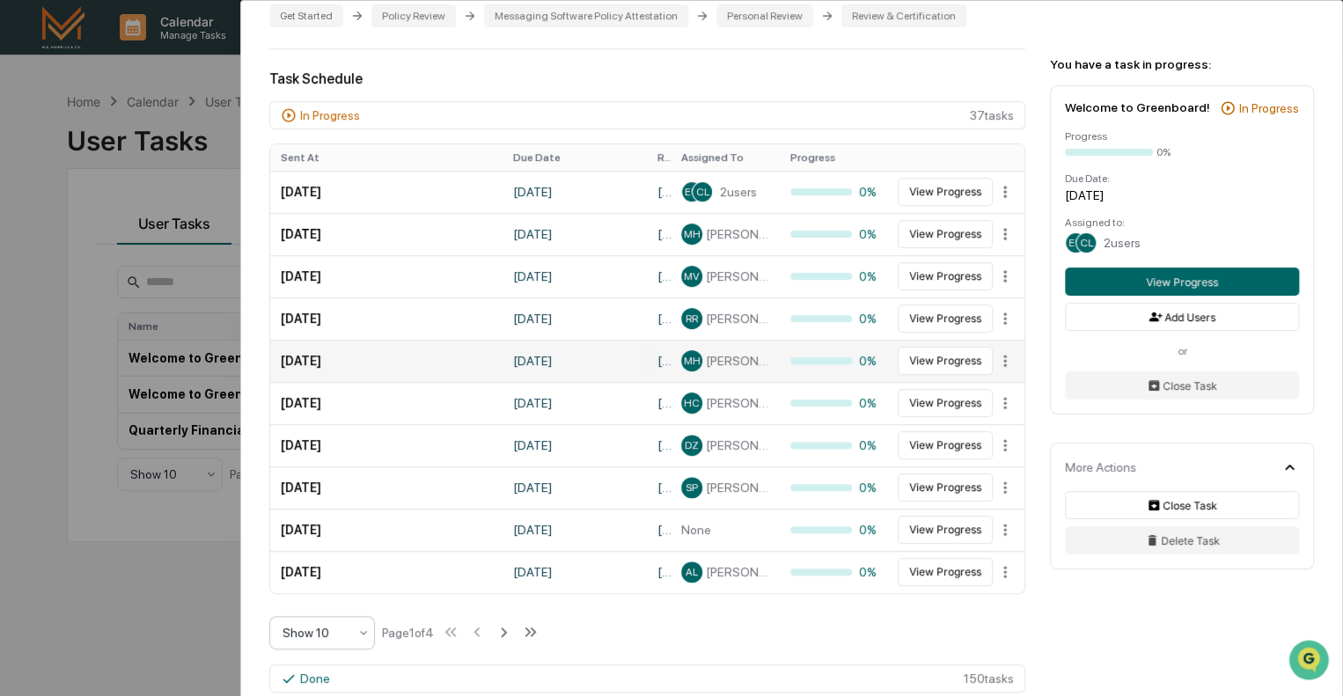
scroll to position [440, 0]
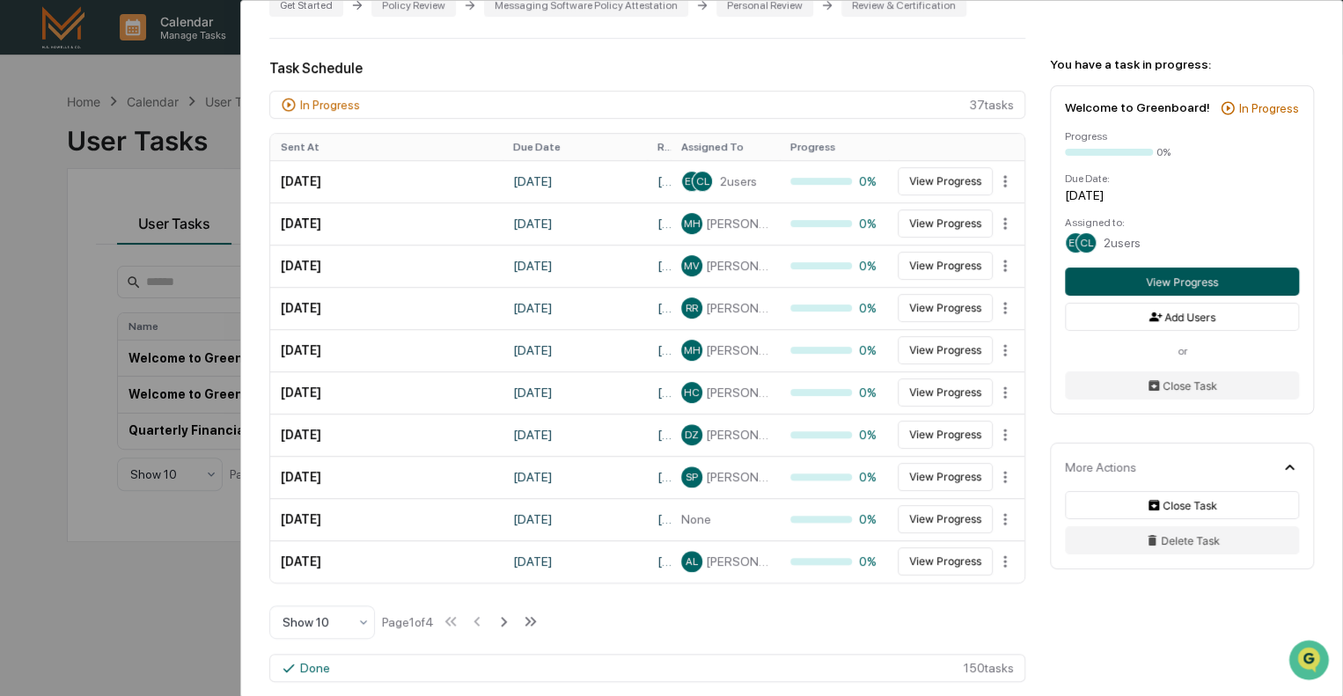
click at [1188, 279] on button "View Progress" at bounding box center [1182, 282] width 234 height 28
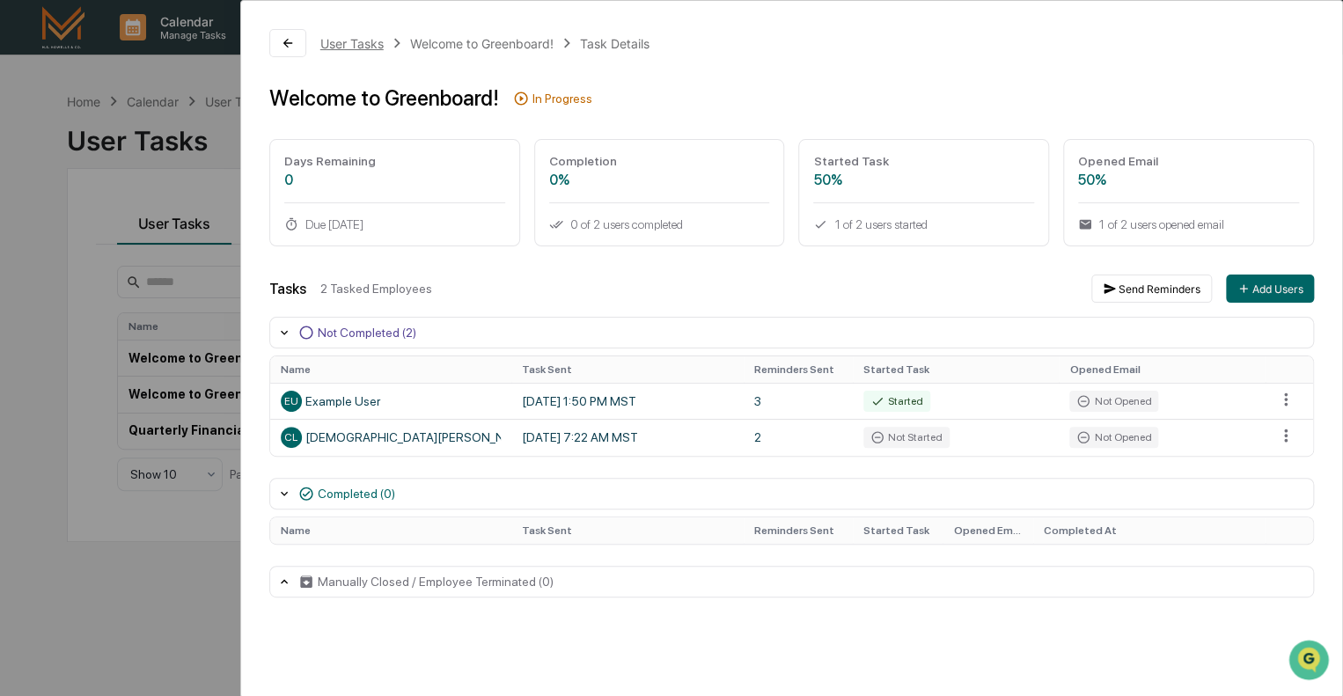
click at [345, 45] on div "User Tasks" at bounding box center [351, 43] width 63 height 15
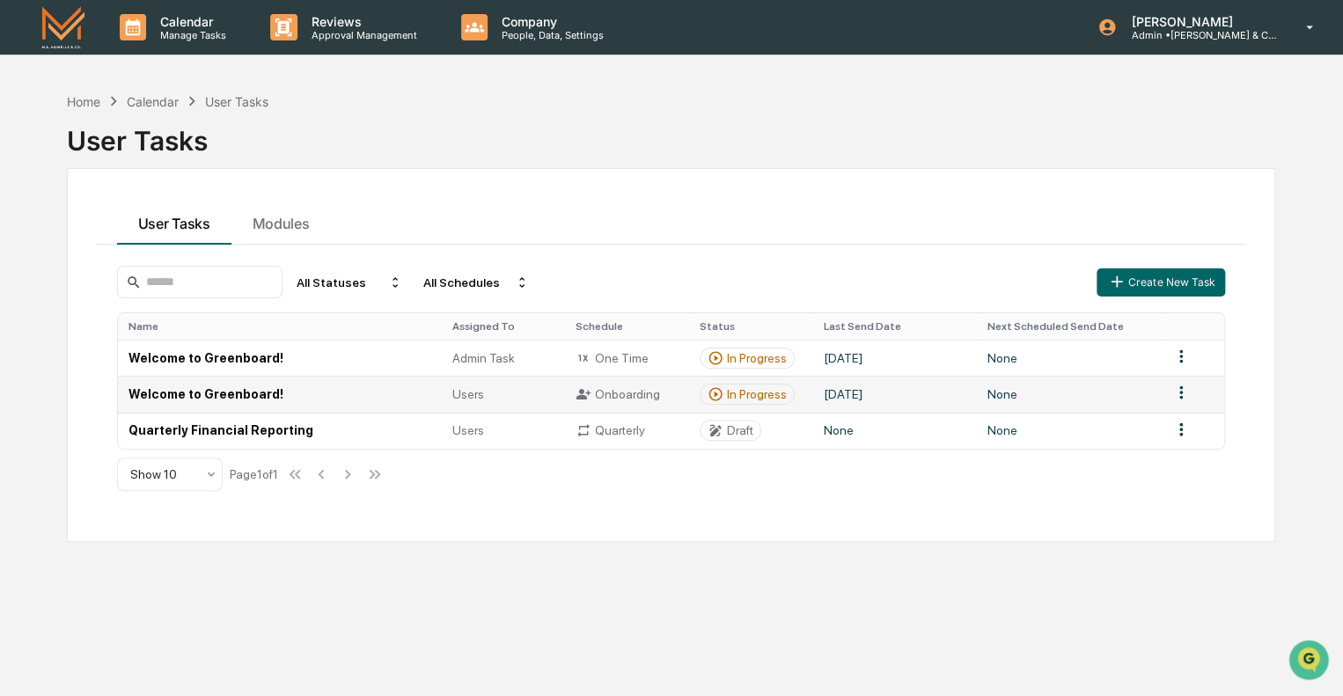
click at [247, 394] on td "Welcome to Greenboard!" at bounding box center [280, 394] width 324 height 36
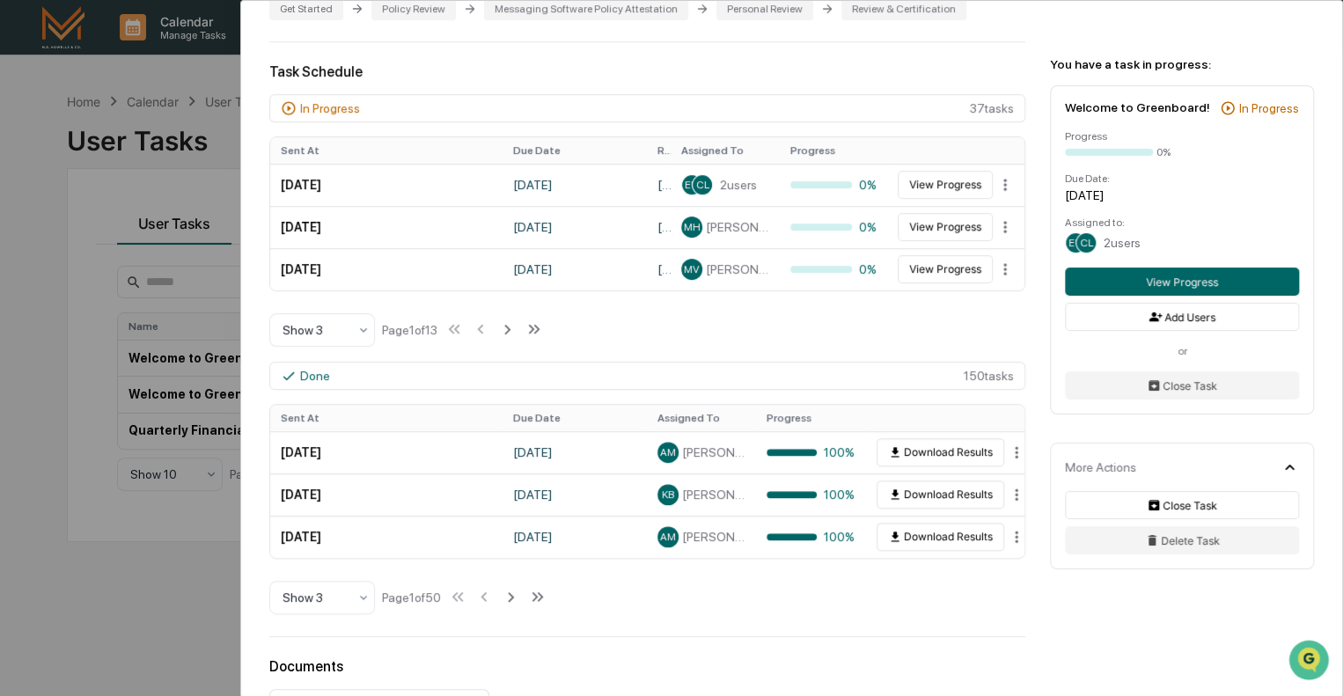
scroll to position [440, 0]
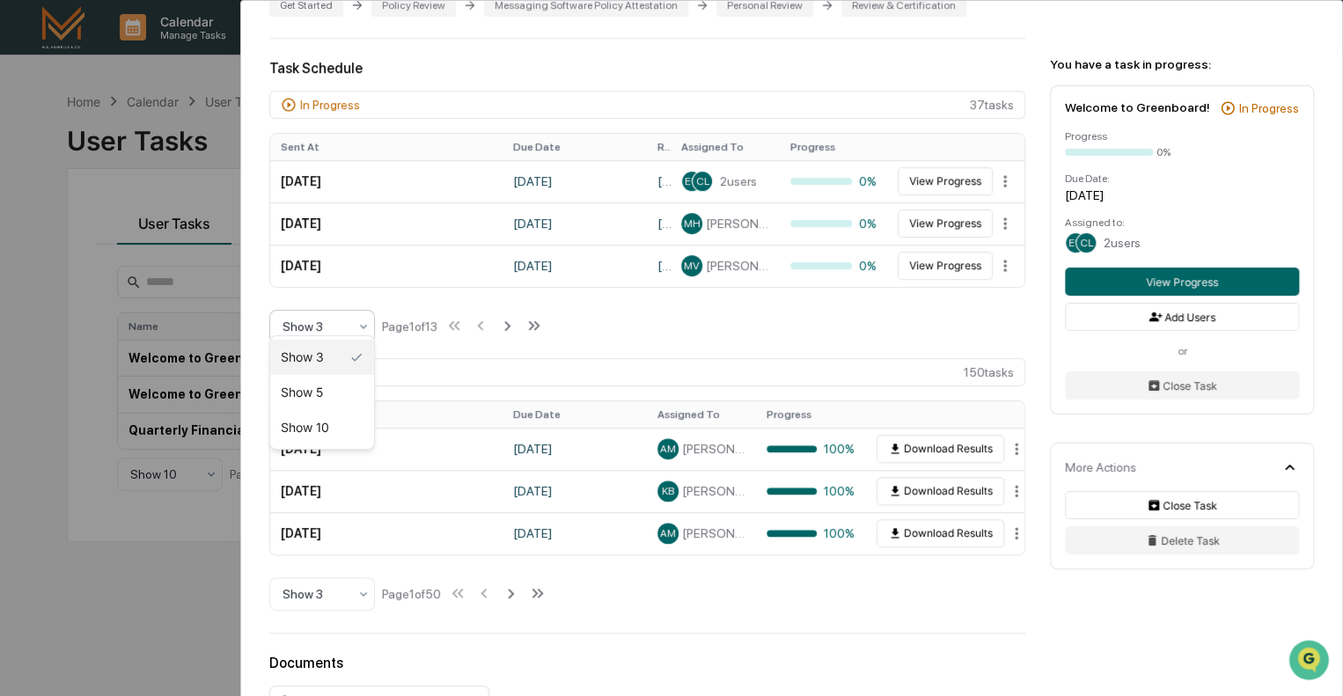
click at [314, 326] on div "Show 3" at bounding box center [315, 326] width 83 height 25
click at [301, 429] on div "Show 10" at bounding box center [322, 427] width 104 height 35
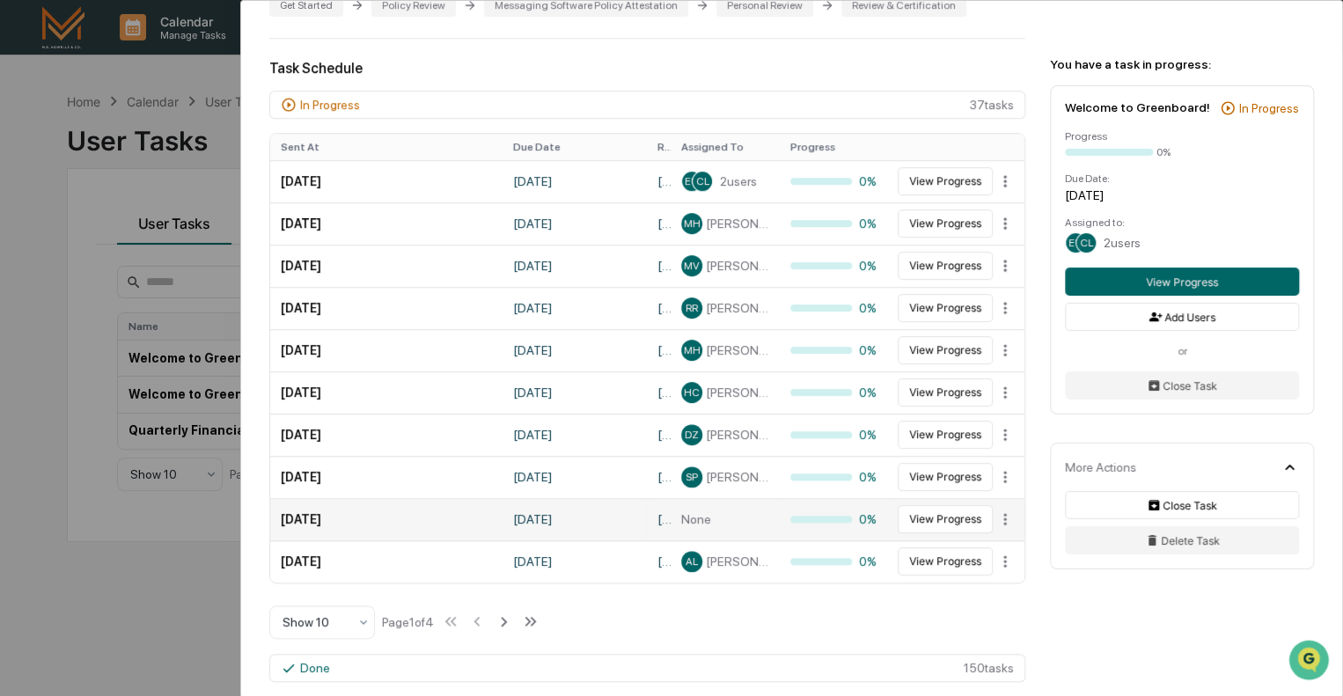
click at [628, 511] on td "[DATE]" at bounding box center [575, 519] width 144 height 42
click at [706, 512] on div "None" at bounding box center [725, 519] width 88 height 14
click at [681, 512] on span "None" at bounding box center [696, 519] width 30 height 14
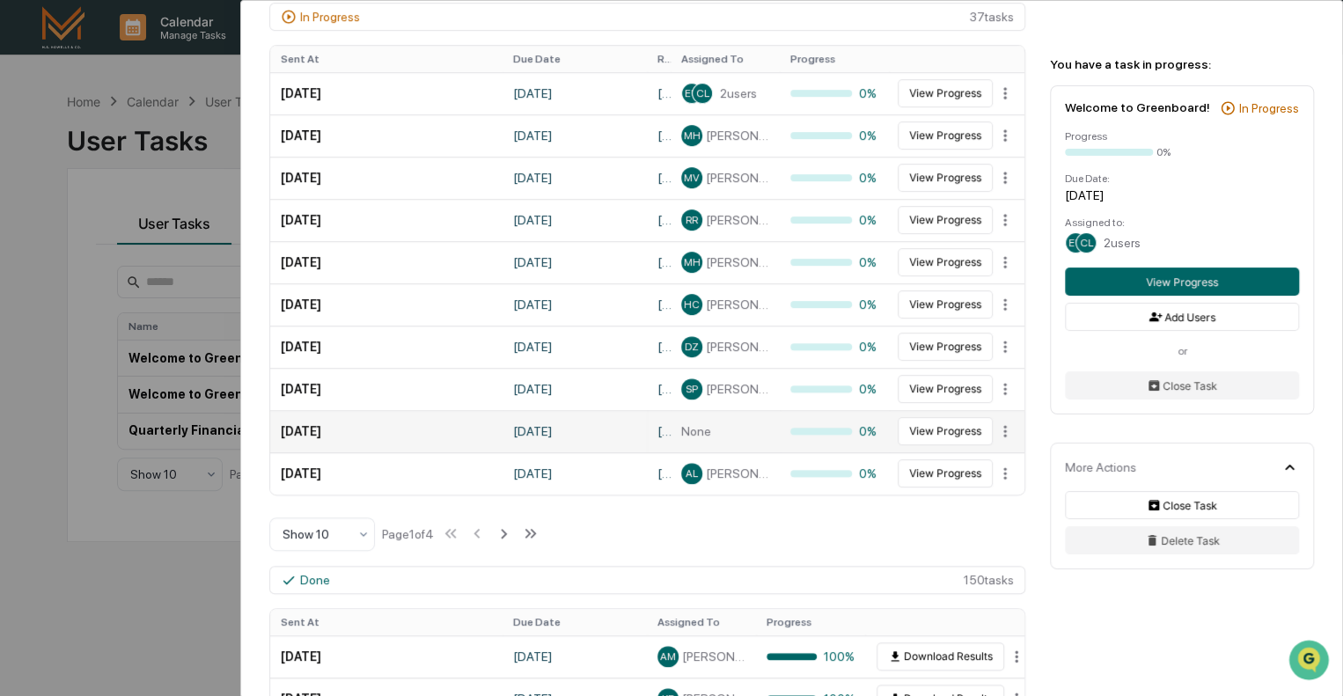
click at [671, 419] on td "None" at bounding box center [725, 431] width 109 height 42
click at [931, 426] on button "View Progress" at bounding box center [945, 431] width 95 height 28
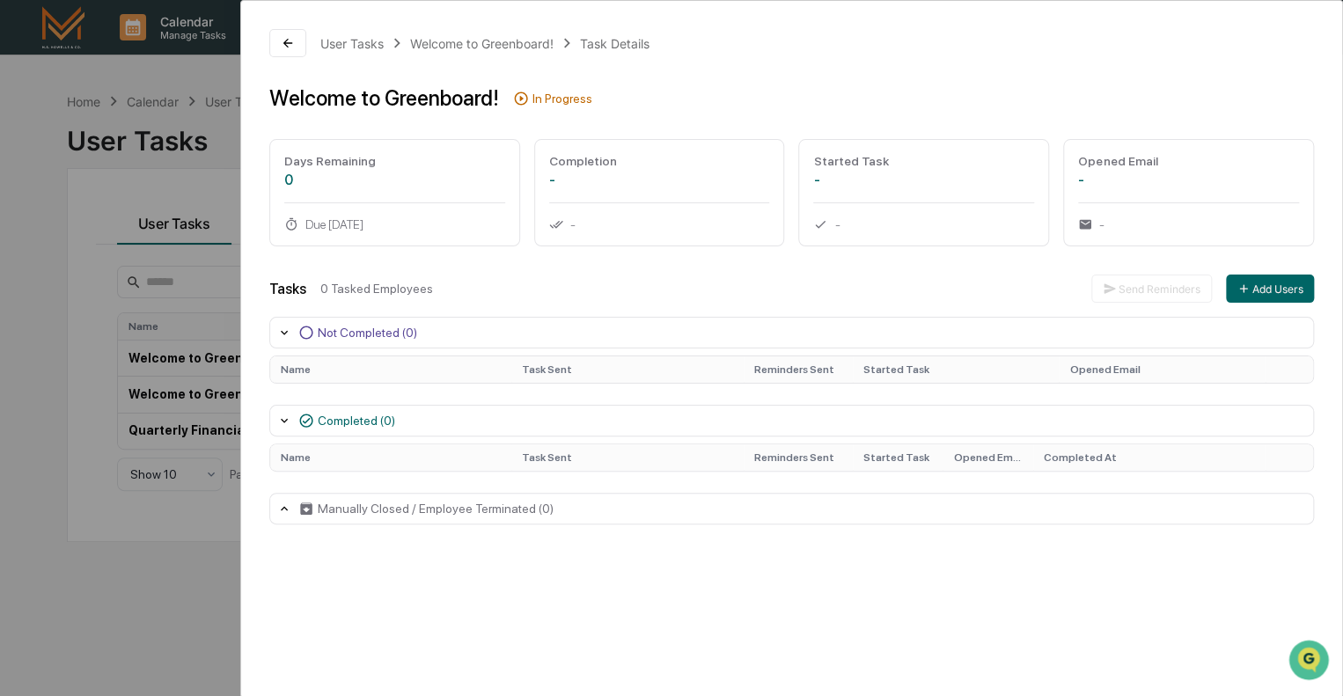
click at [168, 122] on div "User Tasks Welcome to Greenboard! Task Details Welcome to Greenboard! In Progre…" at bounding box center [671, 348] width 1343 height 696
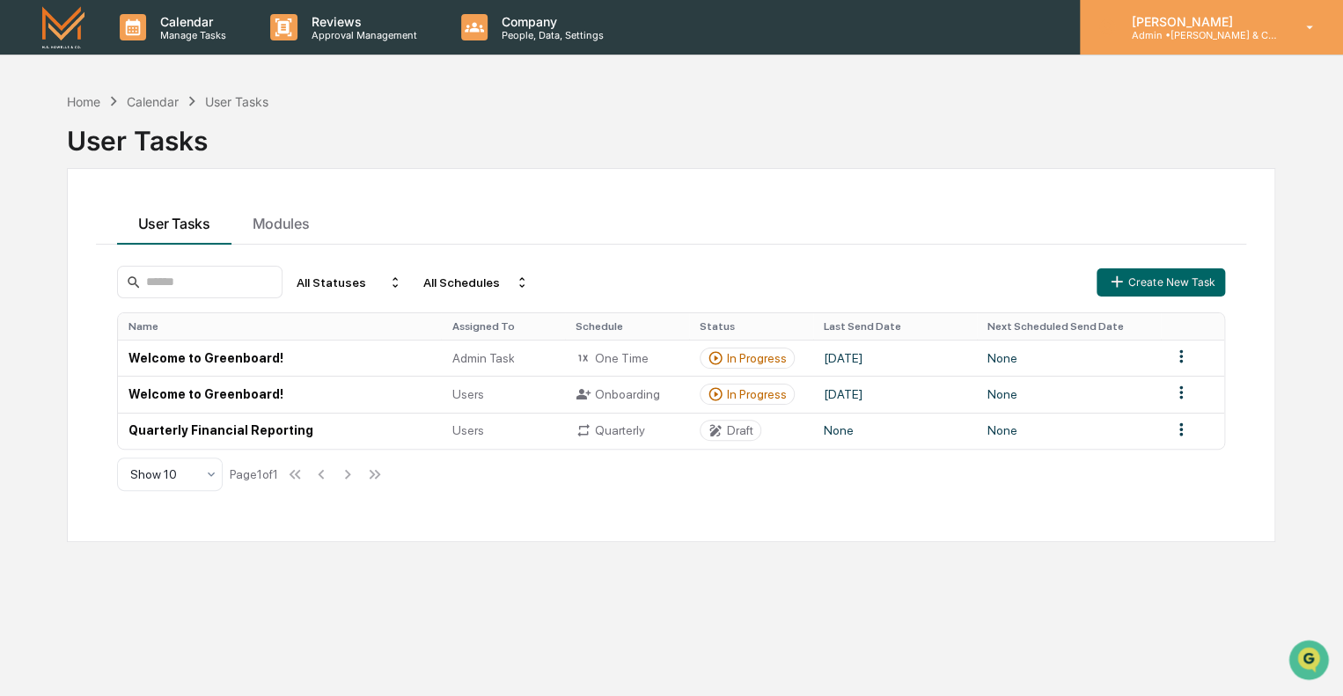
click at [1180, 35] on p "Admin • [PERSON_NAME] & Co. - BD" at bounding box center [1199, 35] width 164 height 12
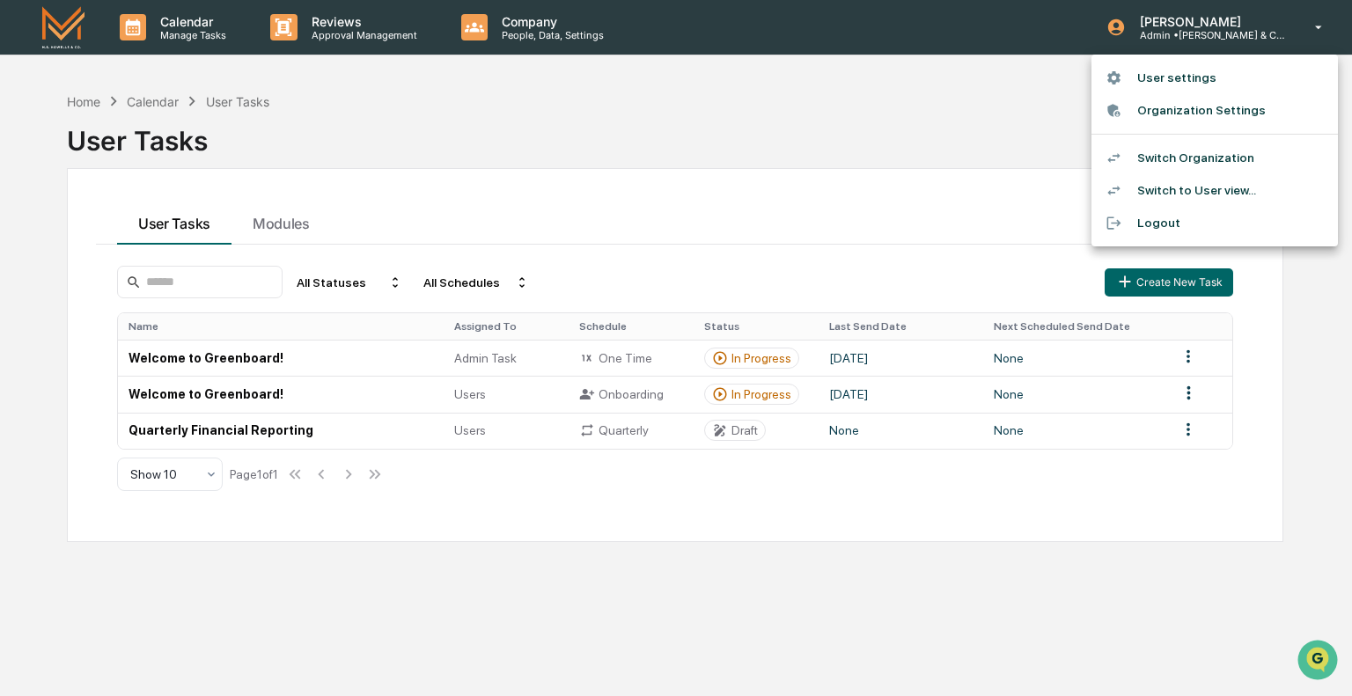
click at [964, 89] on div at bounding box center [676, 348] width 1352 height 696
